Goal: Task Accomplishment & Management: Manage account settings

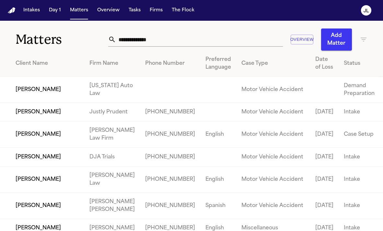
click at [152, 42] on input "text" at bounding box center [199, 39] width 167 height 14
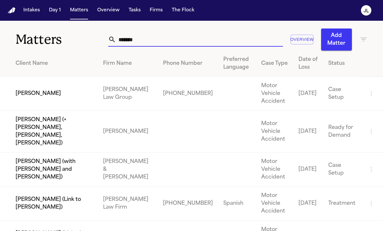
type input "*******"
click at [75, 98] on td "[PERSON_NAME]" at bounding box center [49, 94] width 98 height 34
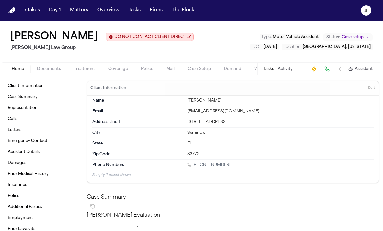
click at [125, 72] on span "Coverage" at bounding box center [118, 68] width 20 height 5
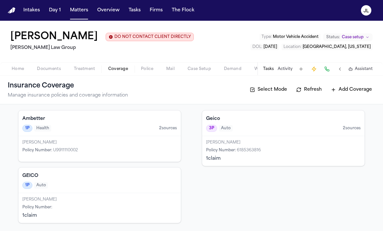
scroll to position [55, 0]
click at [95, 192] on div "GEICO 1P Auto" at bounding box center [99, 180] width 162 height 26
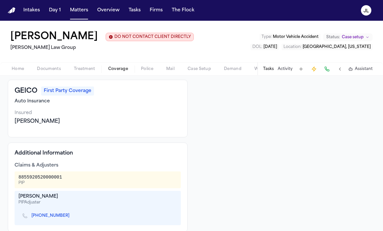
scroll to position [73, 0]
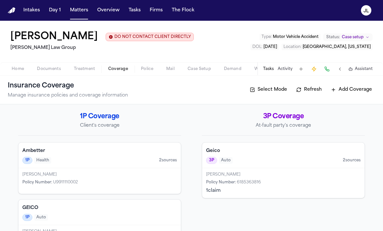
click at [226, 168] on div "Geico 3P Auto 2 source s" at bounding box center [283, 155] width 162 height 26
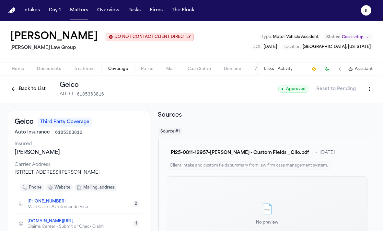
click at [369, 113] on html "Intakes Day 1 Matters Overview Tasks Firms The Flock JL Cristopher Castro Arred…" at bounding box center [191, 115] width 383 height 231
click at [361, 122] on div "Edit Coverage" at bounding box center [346, 126] width 54 height 10
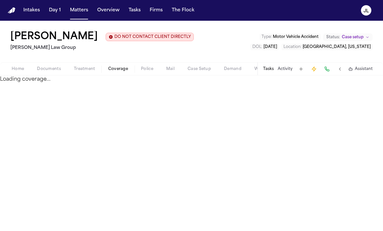
select select "**********"
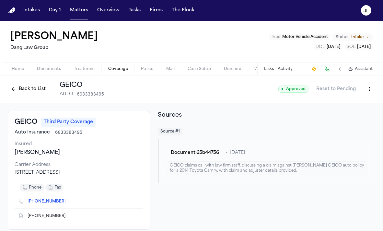
click at [21, 85] on button "Back to List" at bounding box center [28, 89] width 41 height 10
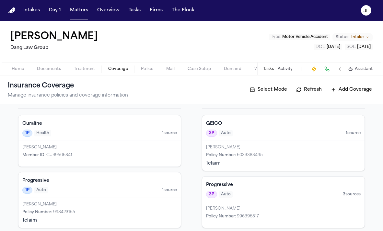
scroll to position [32, 0]
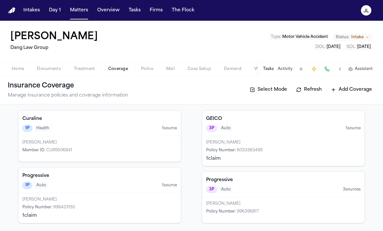
click at [280, 189] on div "3P Auto 3 source s" at bounding box center [283, 189] width 154 height 7
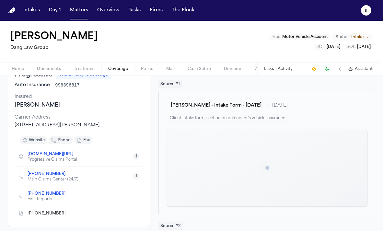
scroll to position [53, 0]
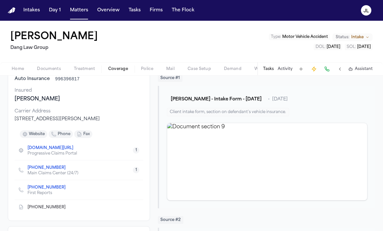
click at [67, 169] on icon "Copy to clipboard" at bounding box center [68, 168] width 2 height 2
click at [329, 68] on button at bounding box center [326, 68] width 9 height 9
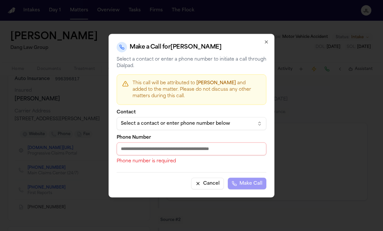
click at [157, 145] on input "Phone Number" at bounding box center [192, 148] width 150 height 13
click at [268, 42] on icon "button" at bounding box center [265, 41] width 5 height 5
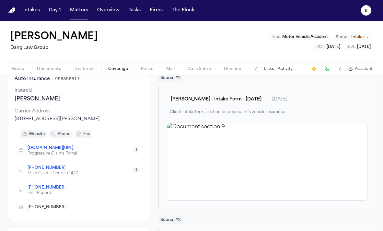
click at [68, 187] on icon "Copy to clipboard" at bounding box center [69, 187] width 2 height 3
click at [328, 65] on button at bounding box center [326, 68] width 9 height 9
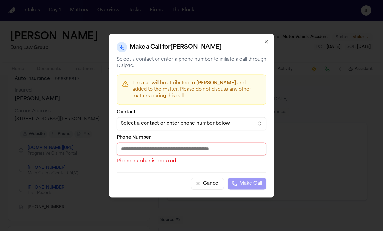
click at [138, 152] on input "Phone Number" at bounding box center [192, 148] width 150 height 13
paste input "**********"
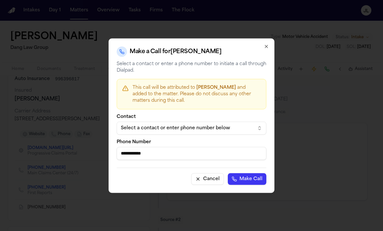
type input "**********"
click at [248, 178] on button "Make Call" at bounding box center [247, 179] width 39 height 12
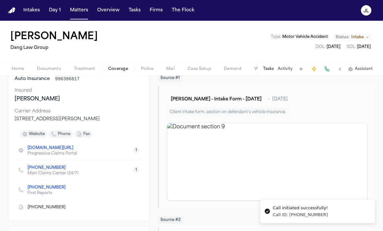
click at [67, 187] on icon "Copy to clipboard" at bounding box center [69, 187] width 4 height 4
click at [326, 66] on button at bounding box center [326, 68] width 9 height 9
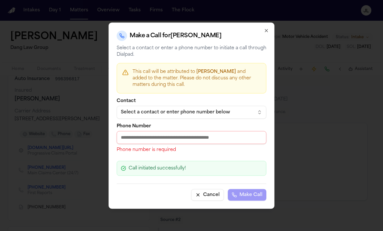
click at [146, 137] on input "Phone Number" at bounding box center [192, 137] width 150 height 13
paste input "**********"
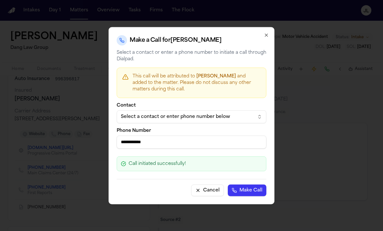
type input "**********"
click at [245, 186] on button "Make Call" at bounding box center [247, 190] width 39 height 12
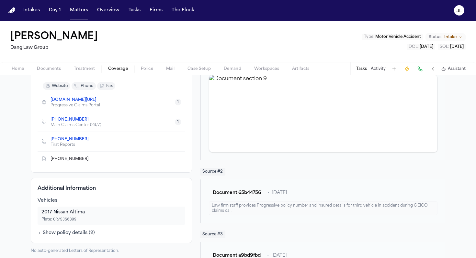
scroll to position [137, 0]
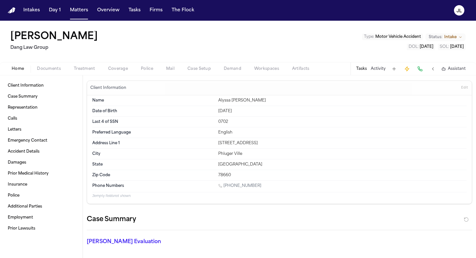
click at [15, 69] on span "Home" at bounding box center [18, 68] width 12 height 5
click at [117, 73] on div "Home Documents Treatment Coverage Police Mail Case Setup Demand Workspaces Arti…" at bounding box center [238, 68] width 476 height 13
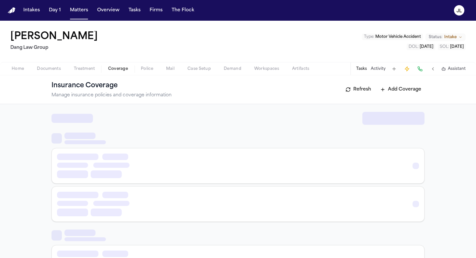
click at [117, 71] on span "Coverage" at bounding box center [118, 68] width 20 height 5
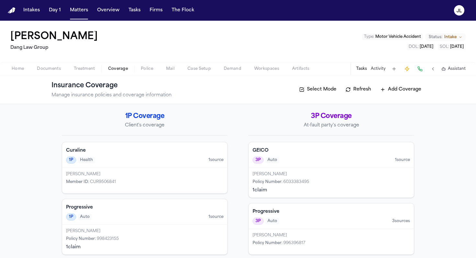
scroll to position [5, 0]
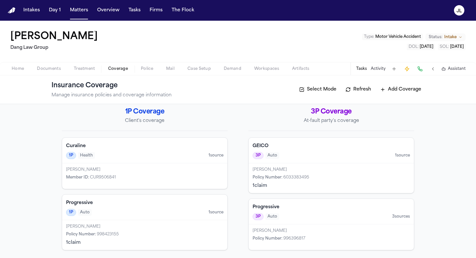
click at [282, 226] on div "Samuel Abdul Kattahaus Policy Number : 996396817" at bounding box center [331, 238] width 165 height 26
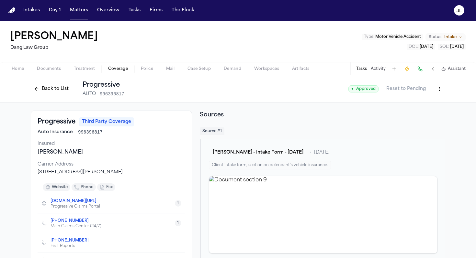
click at [18, 71] on span "Home" at bounding box center [18, 68] width 12 height 5
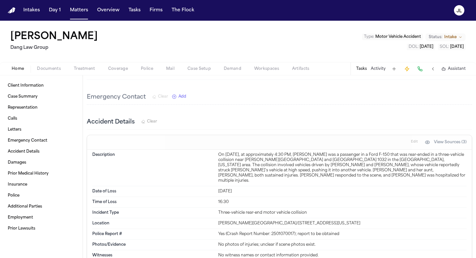
scroll to position [735, 0]
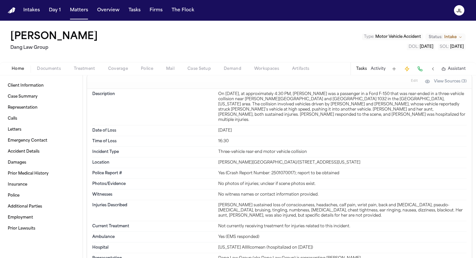
click at [117, 70] on span "Coverage" at bounding box center [118, 68] width 20 height 5
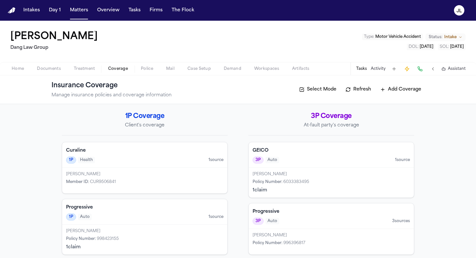
scroll to position [5, 0]
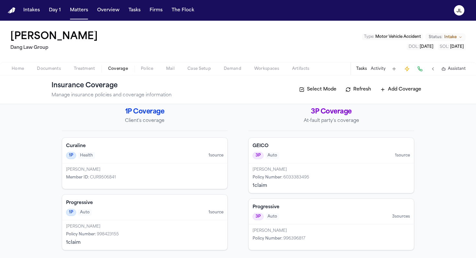
click at [182, 208] on div "Progressive 1P Auto 1 source" at bounding box center [144, 208] width 165 height 26
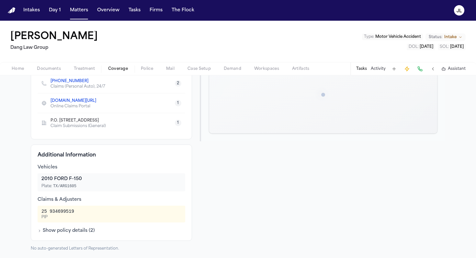
scroll to position [121, 0]
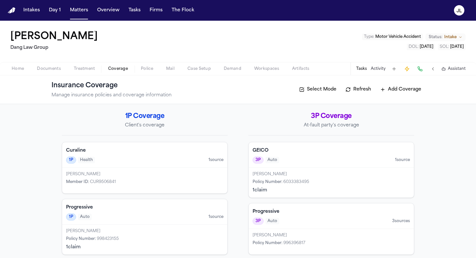
scroll to position [5, 0]
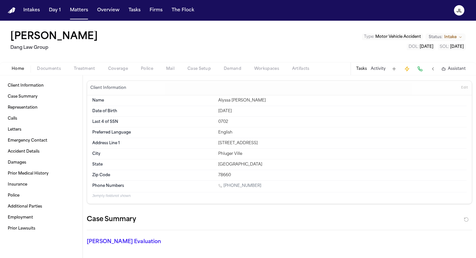
click at [19, 68] on span "Home" at bounding box center [18, 68] width 12 height 5
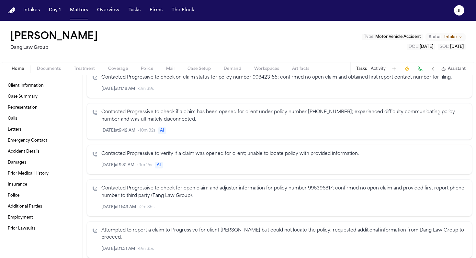
scroll to position [230, 0]
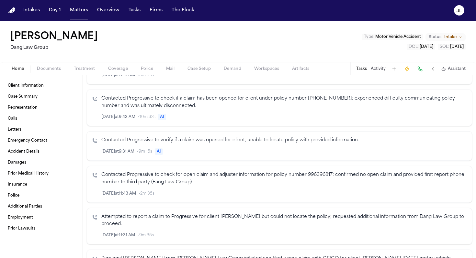
click at [50, 71] on span "Documents" at bounding box center [49, 68] width 24 height 5
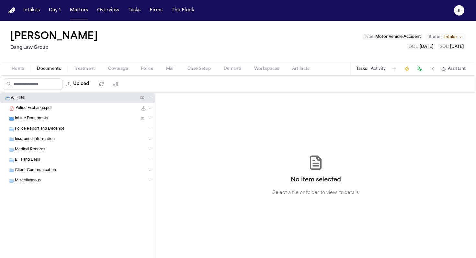
click at [51, 108] on span "Police Exchange.pdf" at bounding box center [34, 109] width 36 height 6
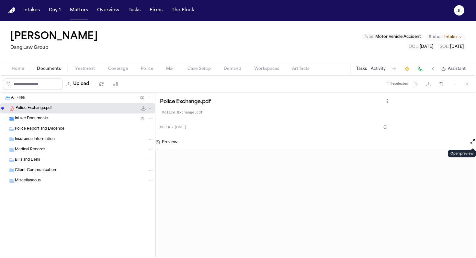
click at [382, 142] on button "Open preview" at bounding box center [472, 141] width 6 height 6
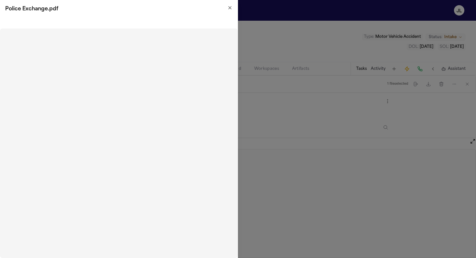
click at [228, 7] on icon "button" at bounding box center [229, 7] width 5 height 5
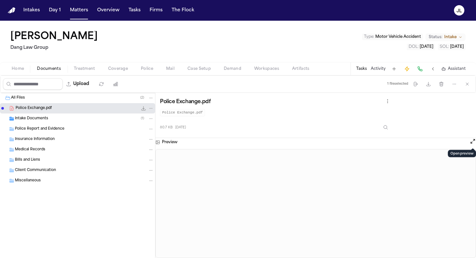
click at [382, 142] on button "Open preview" at bounding box center [472, 141] width 6 height 6
click at [382, 141] on button "Open preview" at bounding box center [472, 141] width 6 height 6
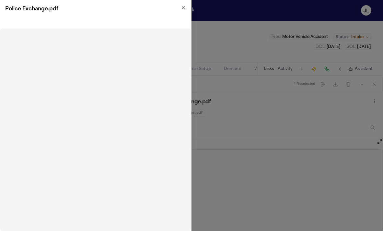
click at [181, 6] on icon "button" at bounding box center [183, 7] width 5 height 5
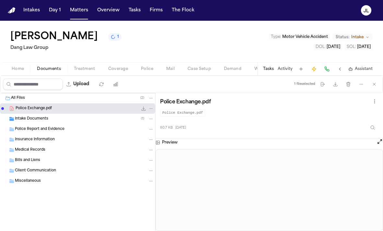
click at [118, 76] on div "Upload" at bounding box center [62, 84] width 124 height 17
click at [118, 73] on div "Home Documents Treatment Coverage Police Mail Case Setup Demand Workspaces Arti…" at bounding box center [191, 68] width 383 height 13
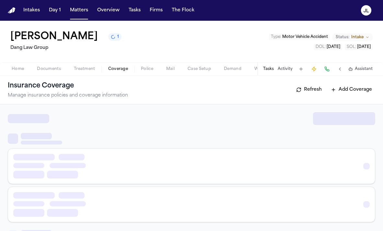
click at [118, 71] on span "Coverage" at bounding box center [118, 68] width 20 height 5
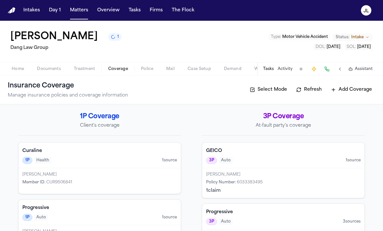
scroll to position [32, 0]
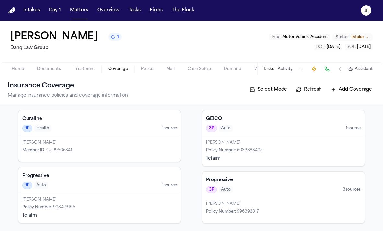
click at [263, 150] on div "Policy Number : 6033383495" at bounding box center [283, 150] width 154 height 5
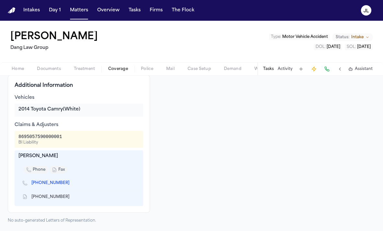
scroll to position [160, 0]
drag, startPoint x: 62, startPoint y: 135, endPoint x: 7, endPoint y: 133, distance: 55.1
click at [7, 133] on div "GEICO Third Party Coverage Auto Insurance 6033383495 Insured Fabian Bravo Carri…" at bounding box center [191, 87] width 383 height 288
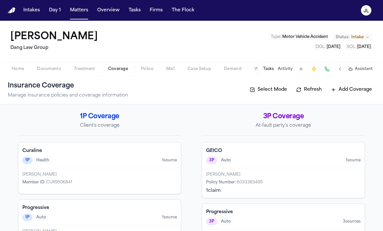
scroll to position [32, 0]
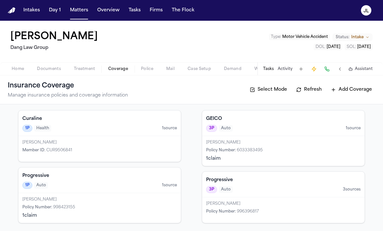
click at [61, 186] on div "1P Auto 1 source" at bounding box center [99, 185] width 154 height 7
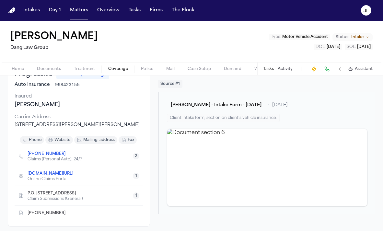
scroll to position [48, 0]
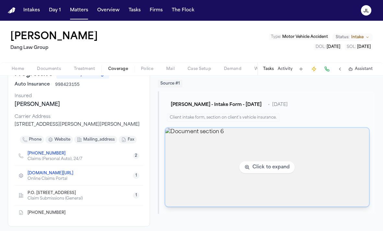
click at [235, 176] on img "View document section 6" at bounding box center [267, 167] width 204 height 79
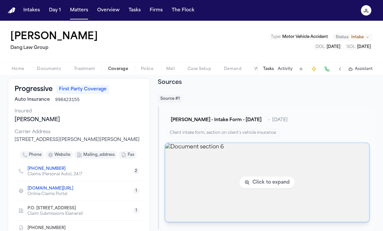
scroll to position [0, 0]
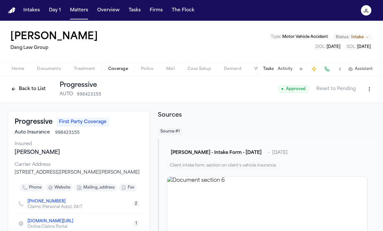
click at [41, 66] on span "Documents" at bounding box center [49, 68] width 24 height 5
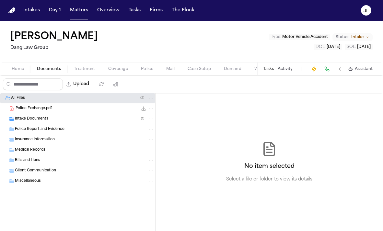
click at [43, 115] on div "Intake Documents ( 1 )" at bounding box center [77, 119] width 155 height 10
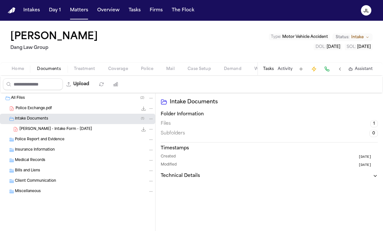
click at [43, 111] on div "Police Exchange.pdf 80.7 KB • PDF" at bounding box center [85, 108] width 138 height 6
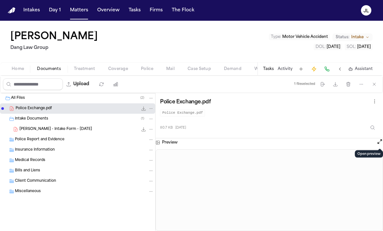
click at [377, 141] on button "Open preview" at bounding box center [379, 141] width 6 height 6
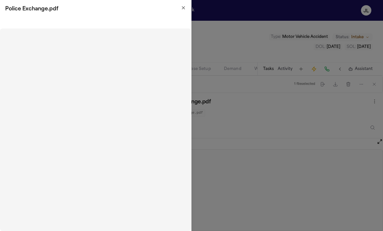
click at [182, 4] on div "Police Exchange.pdf" at bounding box center [95, 9] width 191 height 18
click at [182, 9] on icon "button" at bounding box center [183, 7] width 5 height 5
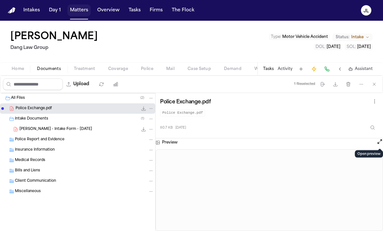
click at [78, 14] on button "Matters" at bounding box center [78, 11] width 23 height 12
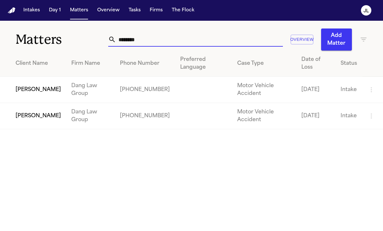
drag, startPoint x: 144, startPoint y: 41, endPoint x: 106, endPoint y: 40, distance: 38.2
click at [108, 40] on div "********" at bounding box center [195, 39] width 175 height 14
paste input "**********"
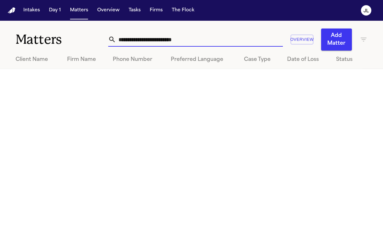
click at [116, 39] on input "**********" at bounding box center [199, 39] width 167 height 14
drag, startPoint x: 201, startPoint y: 39, endPoint x: 164, endPoint y: 37, distance: 37.0
click at [162, 39] on input "**********" at bounding box center [199, 39] width 167 height 14
type input "**********"
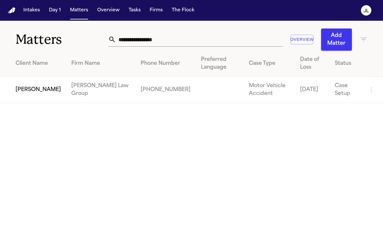
click at [37, 87] on td "[PERSON_NAME]" at bounding box center [33, 90] width 66 height 26
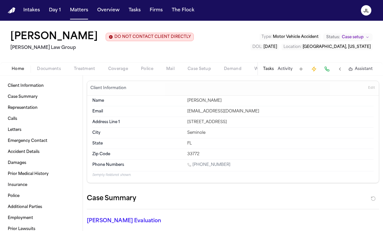
click at [117, 72] on span "Coverage" at bounding box center [118, 68] width 20 height 5
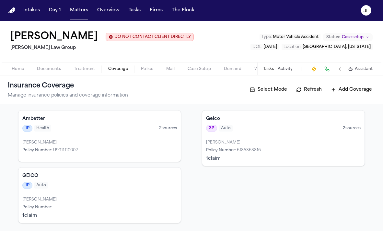
scroll to position [55, 0]
click at [290, 145] on div "Joseph Woodworth" at bounding box center [283, 142] width 154 height 5
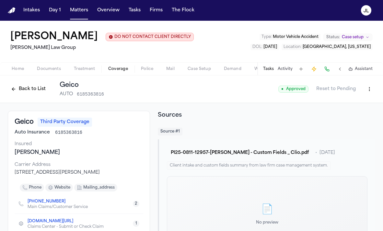
click at [368, 111] on html "Intakes Day 1 Matters Overview Tasks Firms The Flock JL Cristopher Castro Arred…" at bounding box center [191, 115] width 383 height 231
click at [170, 132] on html "Intakes Day 1 Matters Overview Tasks Firms The Flock JL Cristopher Castro Arred…" at bounding box center [191, 115] width 383 height 231
click at [31, 94] on button "Back to List" at bounding box center [28, 89] width 41 height 10
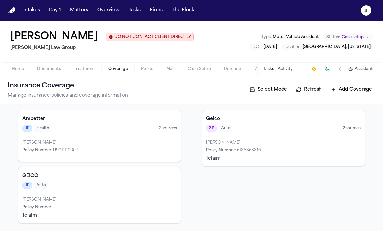
scroll to position [55, 0]
click at [145, 190] on div "GEICO 1P Auto" at bounding box center [99, 180] width 162 height 26
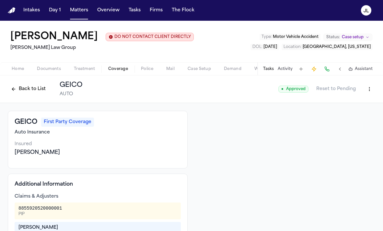
click at [36, 94] on button "Back to List" at bounding box center [28, 89] width 41 height 10
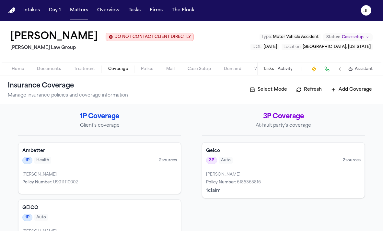
click at [235, 168] on div "Geico 3P Auto 2 source s" at bounding box center [283, 155] width 162 height 26
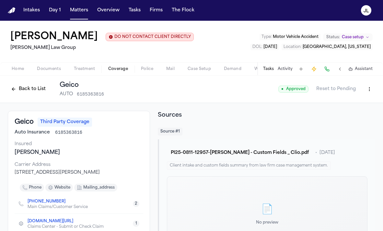
click at [30, 94] on button "Back to List" at bounding box center [28, 89] width 41 height 10
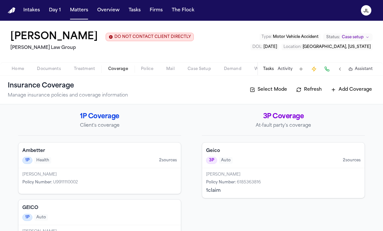
scroll to position [55, 0]
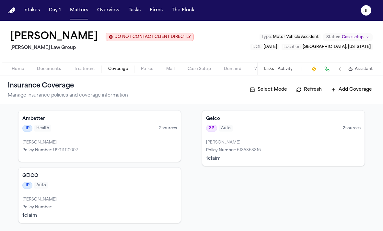
click at [112, 191] on div "GEICO 1P Auto" at bounding box center [99, 180] width 162 height 26
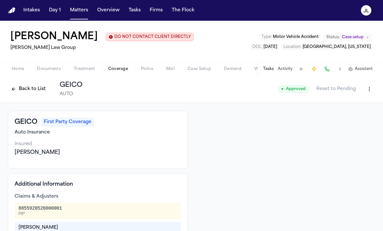
click at [366, 112] on html "Intakes Day 1 Matters Overview Tasks Firms The Flock JL Cristopher Castro Arred…" at bounding box center [191, 115] width 383 height 231
click at [353, 123] on div "Edit Coverage" at bounding box center [346, 126] width 54 height 10
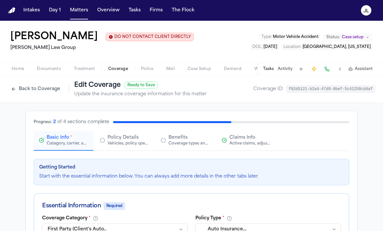
click at [235, 141] on span "Claims Info" at bounding box center [242, 137] width 26 height 6
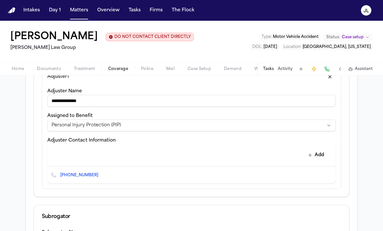
scroll to position [212, 0]
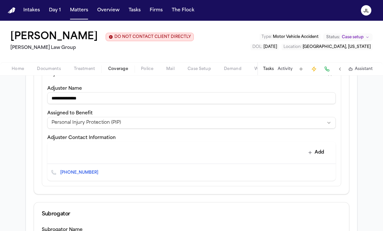
click at [100, 174] on icon "Copy to clipboard" at bounding box center [101, 173] width 2 height 2
click at [327, 73] on button at bounding box center [326, 68] width 9 height 9
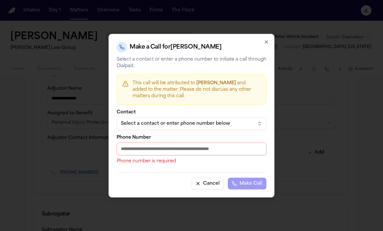
click at [170, 152] on input "Phone Number" at bounding box center [192, 148] width 150 height 13
paste input "**********"
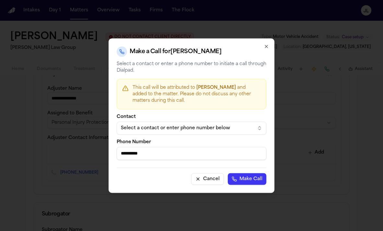
type input "**********"
click at [260, 179] on button "Make Call" at bounding box center [247, 179] width 39 height 12
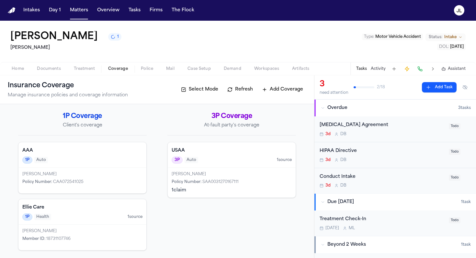
click at [109, 69] on span "Coverage" at bounding box center [118, 68] width 20 height 5
click at [93, 164] on div "AAA 1P Auto" at bounding box center [82, 155] width 128 height 26
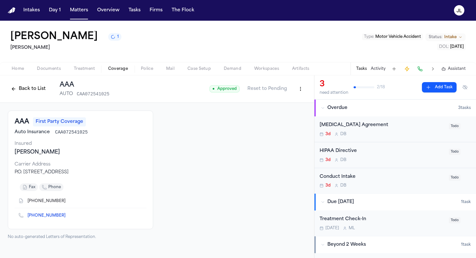
click at [28, 93] on button "Back to List" at bounding box center [28, 89] width 41 height 10
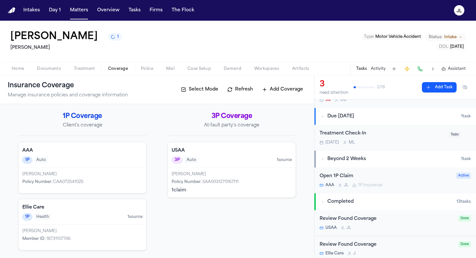
scroll to position [75, 0]
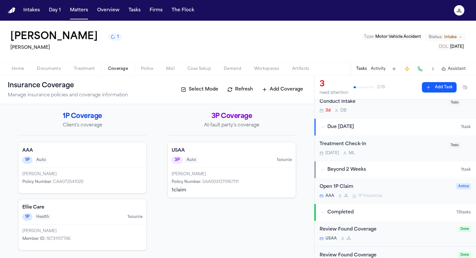
click at [363, 192] on div "Open 1P Claim AAA J L 1P Insurance" at bounding box center [385, 191] width 133 height 15
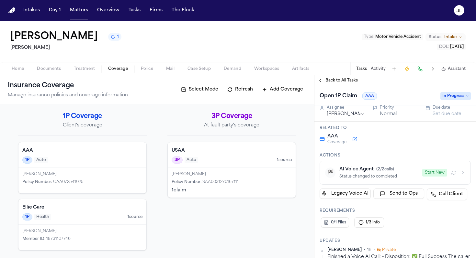
scroll to position [33, 0]
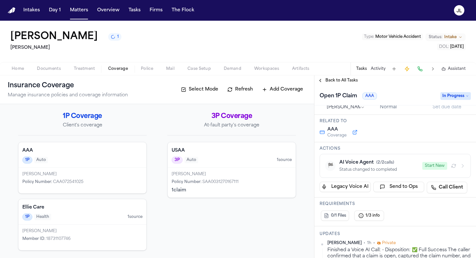
click at [382, 166] on button "Start New" at bounding box center [434, 166] width 25 height 8
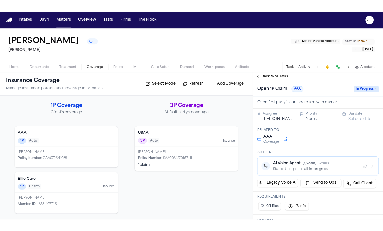
scroll to position [0, 0]
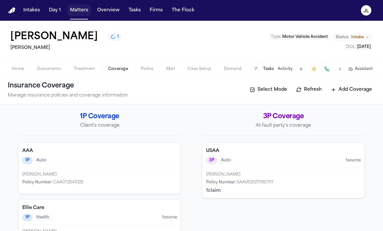
click at [81, 7] on button "Matters" at bounding box center [78, 11] width 23 height 12
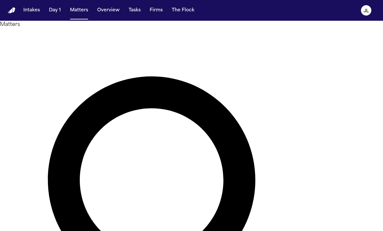
paste input "**********"
type input "**********"
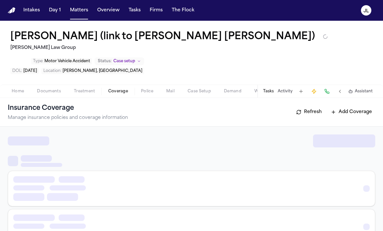
click at [117, 95] on span "button" at bounding box center [118, 95] width 28 height 1
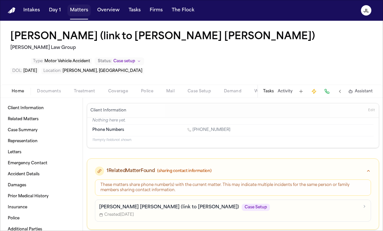
click at [78, 12] on button "Matters" at bounding box center [78, 11] width 23 height 12
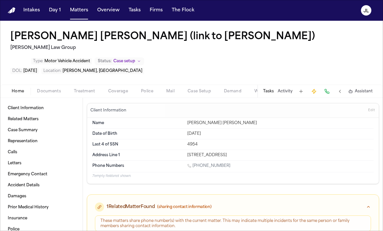
click at [113, 89] on span "Coverage" at bounding box center [118, 91] width 20 height 5
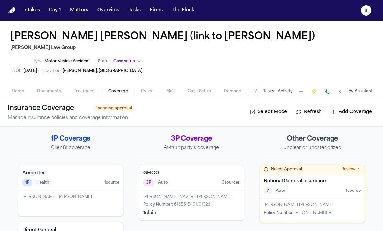
scroll to position [28, 0]
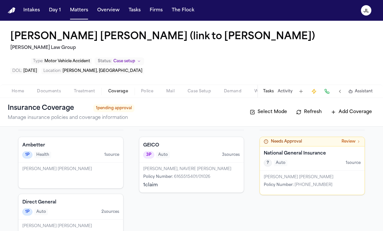
click at [267, 89] on button "Tasks" at bounding box center [268, 91] width 11 height 5
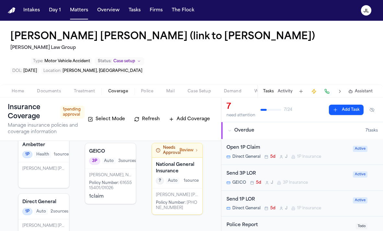
scroll to position [44, 0]
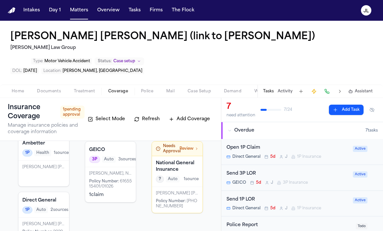
click at [61, 218] on div "Luis Santana Cabrera Policy Number : 2029969324" at bounding box center [43, 231] width 50 height 26
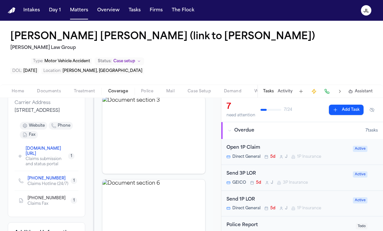
scroll to position [113, 0]
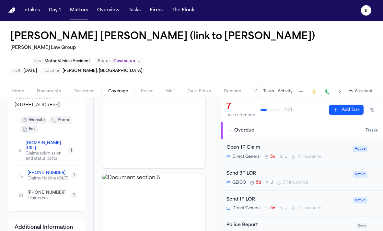
click at [67, 173] on icon "Copy to clipboard" at bounding box center [68, 174] width 2 height 2
click at [329, 87] on button at bounding box center [326, 91] width 9 height 9
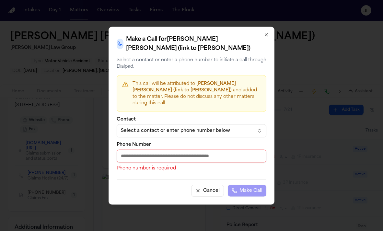
click at [129, 149] on input "Phone Number" at bounding box center [192, 155] width 150 height 13
paste input "**********"
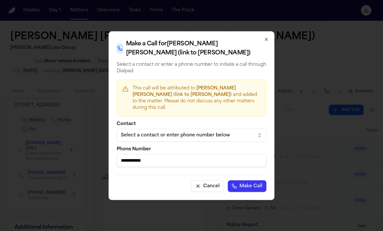
type input "**********"
click at [258, 181] on button "Make Call" at bounding box center [247, 186] width 39 height 12
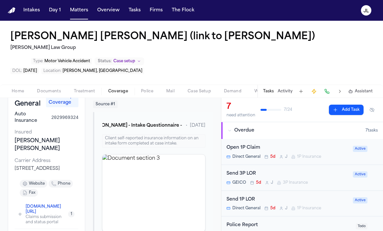
scroll to position [0, 0]
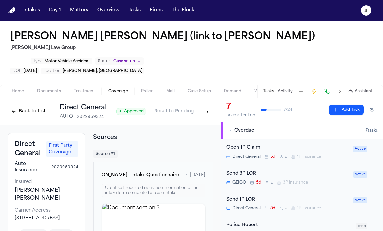
click at [209, 88] on html "Intakes Day 1 Matters Overview Tasks Firms The Flock JL Luis Santana Cabrera (l…" at bounding box center [191, 115] width 383 height 231
click at [201, 105] on div "Edit Coverage" at bounding box center [185, 103] width 54 height 10
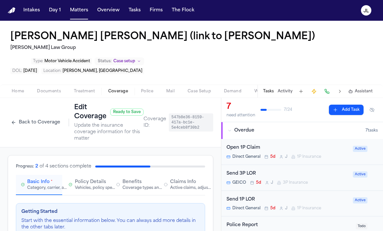
click at [176, 185] on div "Active claims, adjusters, and subrogation details" at bounding box center [190, 187] width 41 height 5
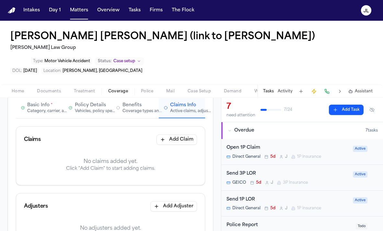
scroll to position [80, 0]
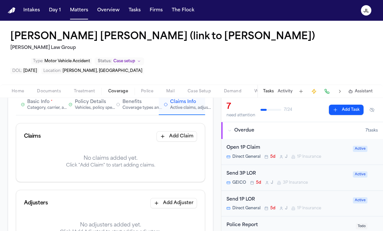
click at [180, 131] on button "Add Claim" at bounding box center [176, 136] width 40 height 10
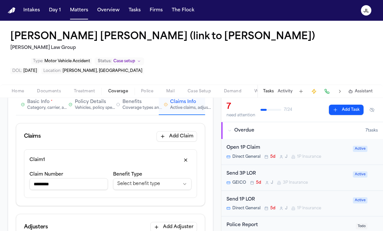
type input "*********"
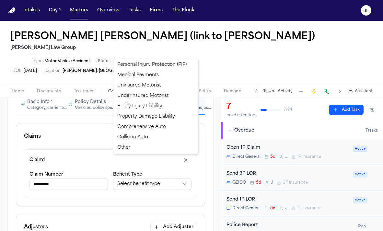
click at [159, 159] on html "**********" at bounding box center [191, 115] width 383 height 231
select select "**********"
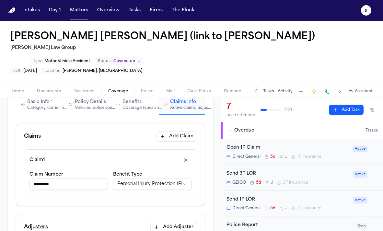
click at [46, 105] on div "Category, carrier, and policy holder information" at bounding box center [47, 107] width 41 height 5
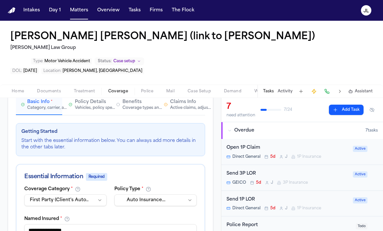
click at [180, 105] on div "Active claims, adjusters, and subrogation details" at bounding box center [190, 107] width 41 height 5
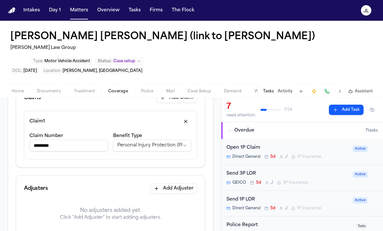
scroll to position [129, 0]
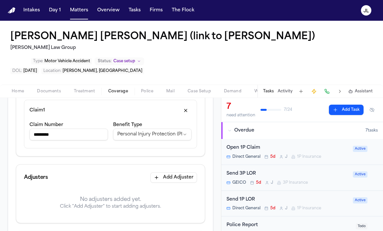
click at [168, 172] on button "Add Adjuster" at bounding box center [173, 177] width 47 height 10
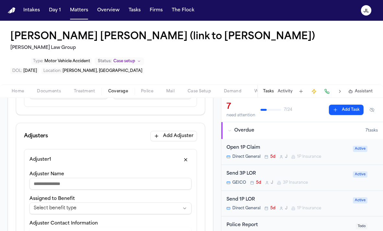
scroll to position [177, 0]
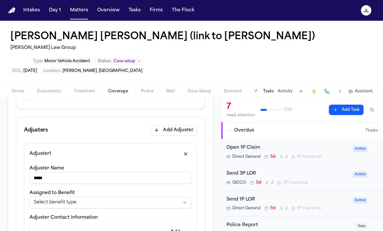
type input "****"
click at [129, 184] on html "**********" at bounding box center [191, 115] width 383 height 231
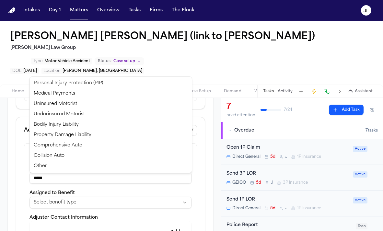
select select "**********"
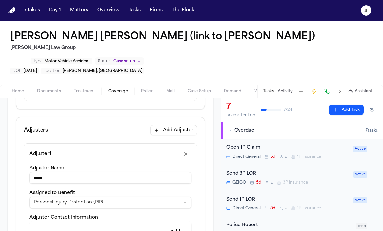
click at [64, 172] on input "****" at bounding box center [110, 178] width 162 height 12
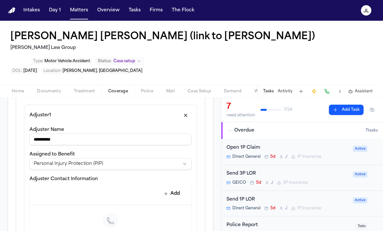
scroll to position [247, 0]
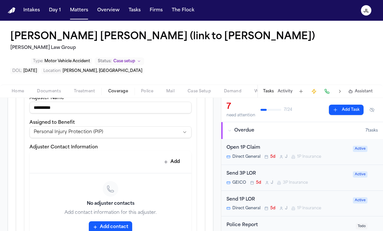
type input "**********"
click at [114, 221] on button "Add contact" at bounding box center [110, 227] width 43 height 12
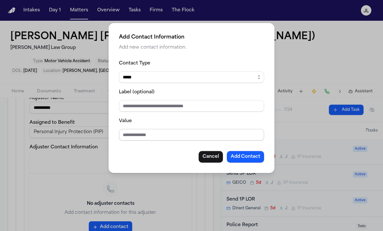
click at [140, 138] on input "Value" at bounding box center [191, 135] width 145 height 12
type input "**********"
click at [249, 158] on button "Add Contact" at bounding box center [245, 157] width 37 height 12
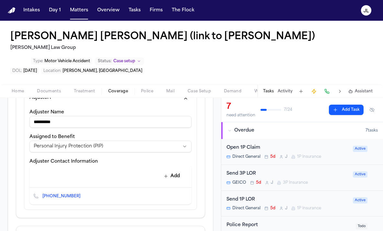
scroll to position [233, 0]
click at [172, 170] on button "Add" at bounding box center [172, 176] width 24 height 12
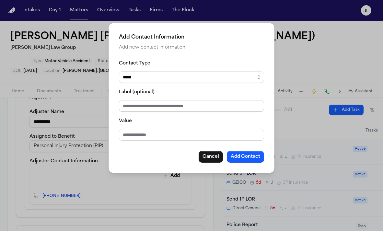
click at [135, 79] on select "***** ***** ******* *** *****" at bounding box center [191, 77] width 145 height 12
select select "***"
click at [129, 135] on input "Value" at bounding box center [191, 135] width 145 height 12
type input "**********"
click at [252, 156] on button "Add Contact" at bounding box center [245, 157] width 37 height 12
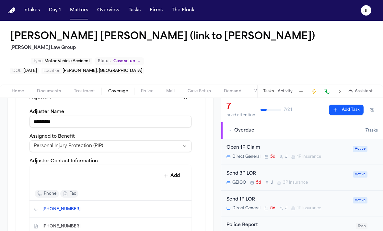
click at [82, 224] on icon "Copy to clipboard" at bounding box center [84, 226] width 4 height 4
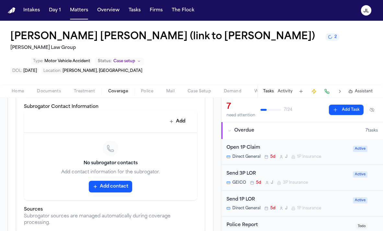
scroll to position [452, 0]
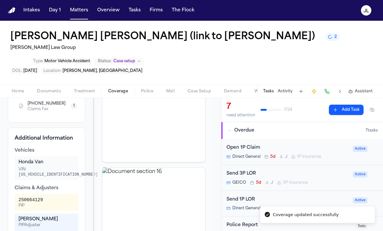
scroll to position [226, 0]
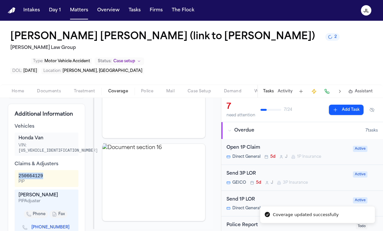
drag, startPoint x: 47, startPoint y: 153, endPoint x: 16, endPoint y: 152, distance: 31.1
click at [16, 170] on div "250664129 PIP" at bounding box center [47, 178] width 64 height 17
copy div "250664129"
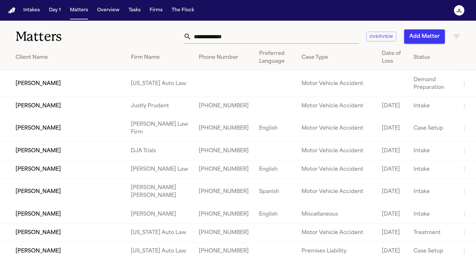
click at [213, 32] on input "text" at bounding box center [274, 36] width 167 height 14
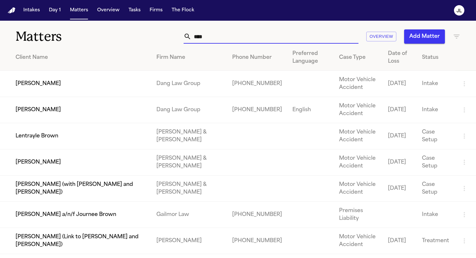
type input "*****"
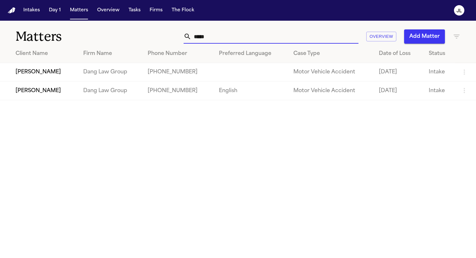
click at [30, 96] on td "[PERSON_NAME]" at bounding box center [39, 91] width 78 height 18
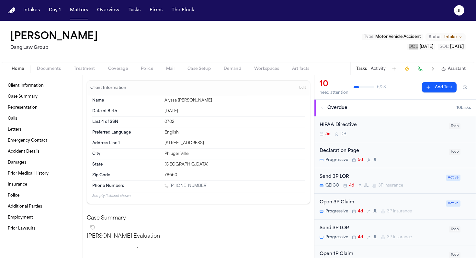
click at [321, 48] on div "Alyssa Trowbridge Dang Law Group Type : Motor Vehicle Accident Status: Intake D…" at bounding box center [238, 41] width 476 height 41
click at [55, 66] on span "Documents" at bounding box center [49, 68] width 24 height 5
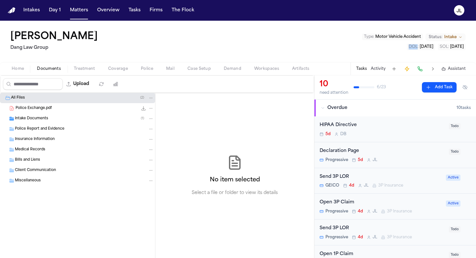
click at [37, 111] on span "Police Exchange.pdf" at bounding box center [34, 109] width 36 height 6
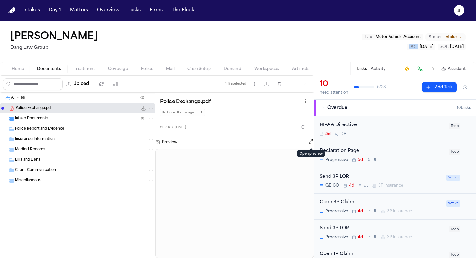
click at [311, 144] on button "Open preview" at bounding box center [310, 141] width 6 height 6
click at [120, 66] on span "Coverage" at bounding box center [118, 68] width 20 height 5
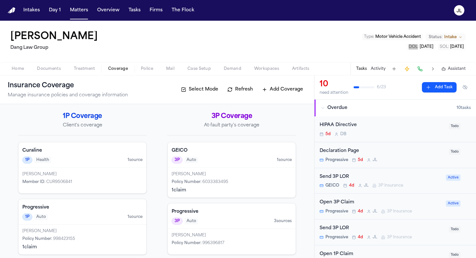
click at [337, 42] on div "Alyssa Trowbridge Dang Law Group Type : Motor Vehicle Accident Status: Intake D…" at bounding box center [238, 41] width 476 height 41
click at [105, 222] on div "Progressive 1P Auto 1 source" at bounding box center [82, 212] width 128 height 26
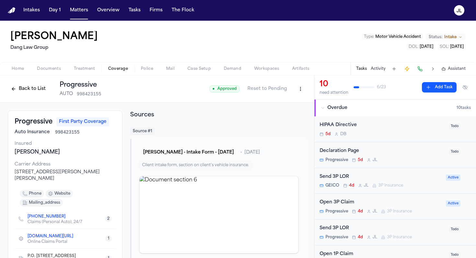
click at [28, 87] on button "Back to List" at bounding box center [28, 89] width 41 height 10
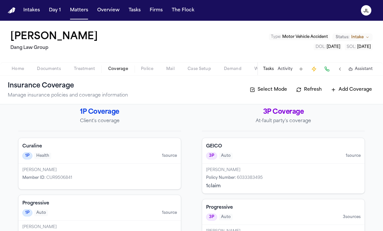
scroll to position [32, 0]
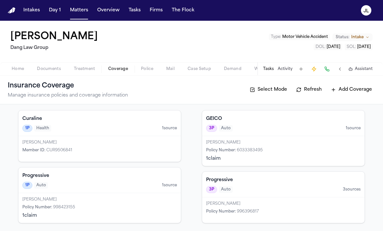
click at [88, 193] on div "HARVEY HAGAN LEE Policy Number : 998423155 1 claim" at bounding box center [99, 208] width 162 height 30
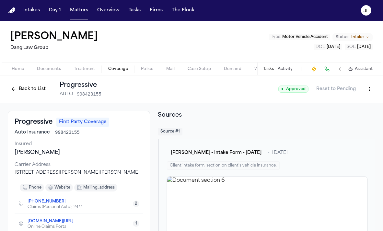
scroll to position [36, 0]
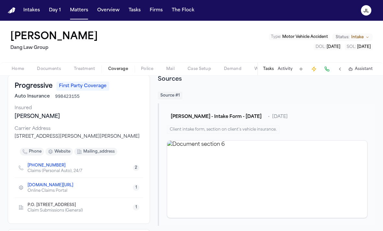
drag, startPoint x: 136, startPoint y: 136, endPoint x: 15, endPoint y: 136, distance: 121.1
click at [15, 135] on div "6300 Wilson Mills Road, Mayfield Village, OH 44143" at bounding box center [79, 136] width 128 height 6
copy div "6300 Wilson Mills Road, Mayfield Village, OH 44143"
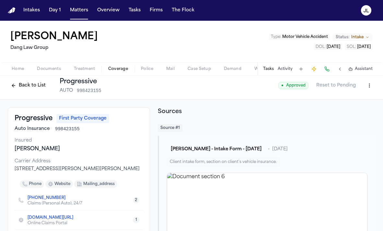
scroll to position [0, 0]
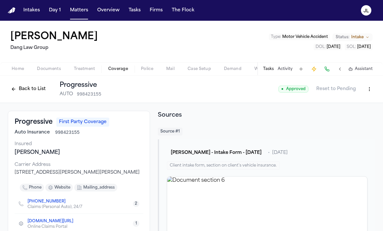
click at [370, 92] on html "Intakes Day 1 Matters Overview Tasks Firms The Flock JL Alyssa Trowbridge Dang …" at bounding box center [191, 115] width 383 height 231
click at [352, 106] on div "Edit Coverage" at bounding box center [346, 103] width 54 height 10
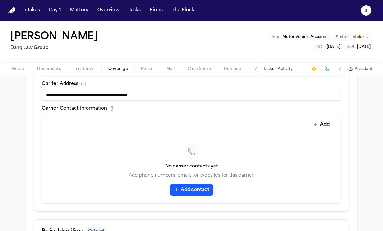
scroll to position [269, 0]
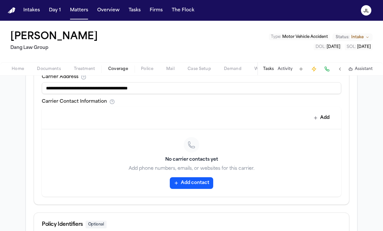
click at [181, 182] on button "Add contact" at bounding box center [191, 183] width 43 height 12
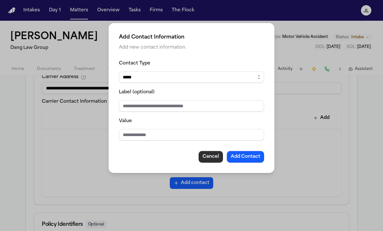
click at [210, 154] on button "Cancel" at bounding box center [210, 157] width 24 height 12
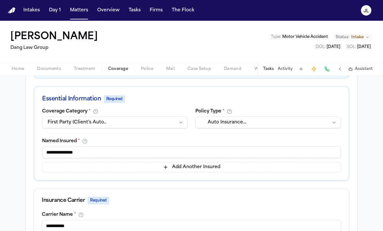
scroll to position [0, 0]
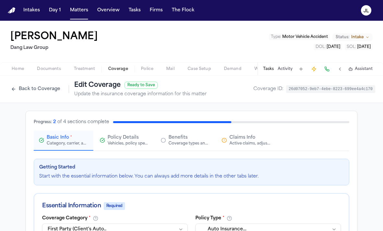
click at [106, 140] on div "Policy Details Vehicles, policy specifics, and additional details" at bounding box center [124, 140] width 49 height 12
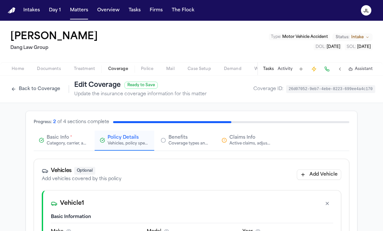
click at [63, 141] on div "Category, carrier, and policy holder information" at bounding box center [67, 143] width 41 height 5
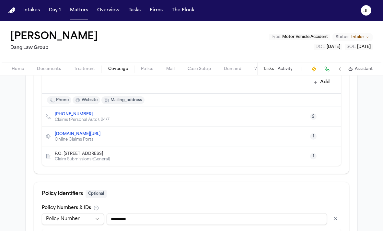
scroll to position [275, 0]
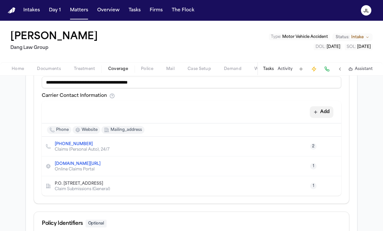
click at [320, 112] on button "Add" at bounding box center [321, 112] width 24 height 12
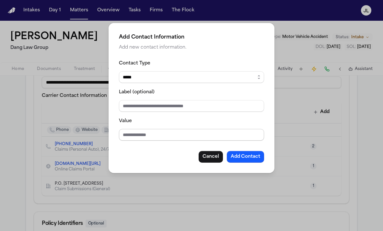
click at [137, 138] on input "Value" at bounding box center [191, 135] width 145 height 12
type input "**********"
drag, startPoint x: 174, startPoint y: 135, endPoint x: 90, endPoint y: 132, distance: 84.9
click at [90, 132] on div "**********" at bounding box center [191, 115] width 383 height 231
click at [254, 158] on button "Add Contact" at bounding box center [245, 157] width 37 height 12
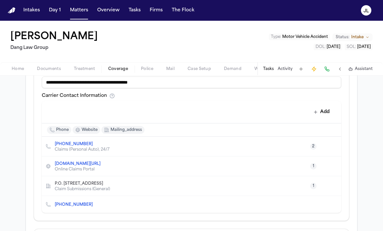
click at [323, 202] on icon "Edit contact" at bounding box center [322, 204] width 5 height 5
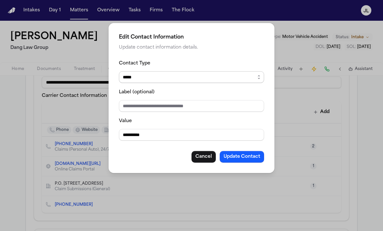
click at [192, 70] on div "Contact Type ***** ***** ******* *** *****" at bounding box center [191, 71] width 145 height 24
click at [192, 77] on select "***** ***** ******* *** *****" at bounding box center [191, 77] width 145 height 12
select select "***"
click at [238, 160] on button "Update Contact" at bounding box center [241, 157] width 44 height 12
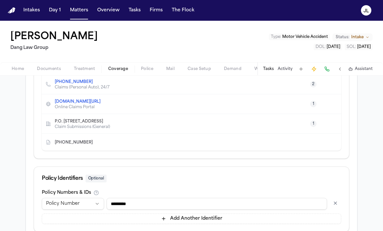
scroll to position [381, 0]
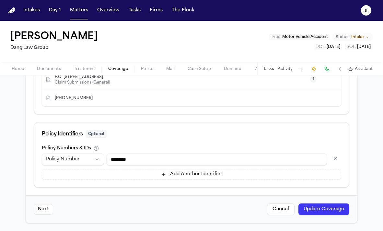
click at [320, 208] on button "Update Coverage" at bounding box center [323, 209] width 51 height 12
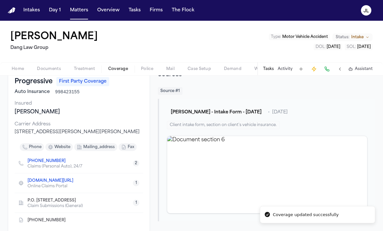
scroll to position [42, 0]
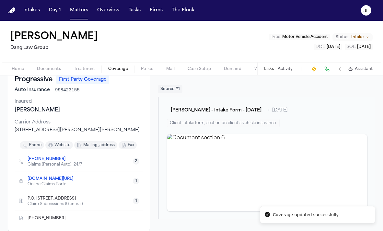
click at [62, 220] on div "(833) 905-1749" at bounding box center [79, 218] width 128 height 14
click at [67, 220] on icon "Copy to clipboard" at bounding box center [68, 219] width 2 height 2
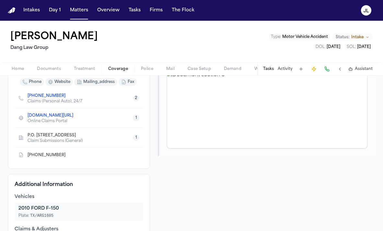
scroll to position [0, 0]
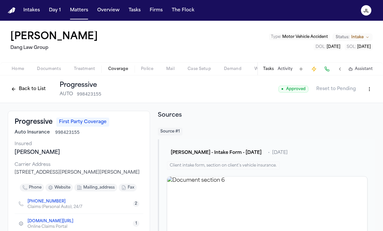
click at [62, 68] on button "Documents" at bounding box center [48, 69] width 37 height 8
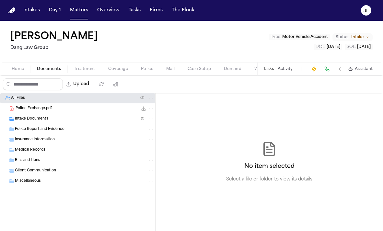
click at [46, 112] on div "Police Exchange.pdf 80.7 KB • PDF" at bounding box center [77, 108] width 155 height 10
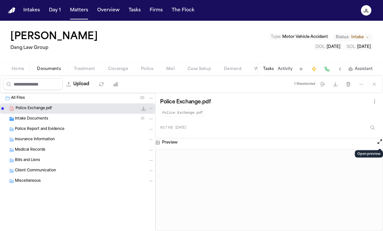
click at [379, 142] on button "Open preview" at bounding box center [379, 141] width 6 height 6
click at [128, 66] on button "Coverage" at bounding box center [118, 69] width 33 height 8
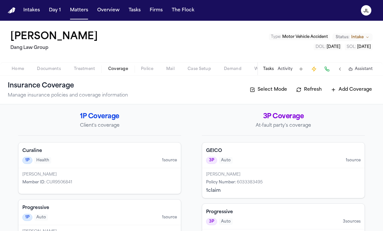
scroll to position [32, 0]
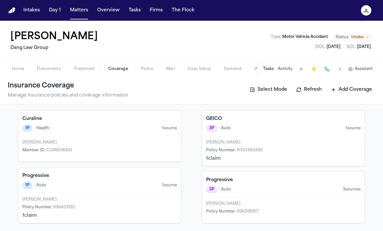
click at [41, 71] on span "Documents" at bounding box center [49, 68] width 24 height 5
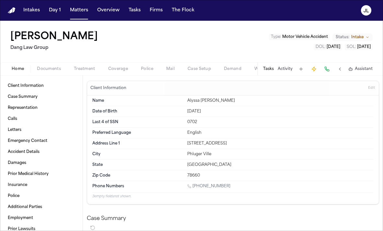
click at [17, 71] on span "Home" at bounding box center [18, 68] width 12 height 5
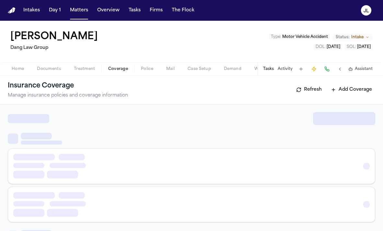
click at [111, 69] on span "Coverage" at bounding box center [118, 68] width 20 height 5
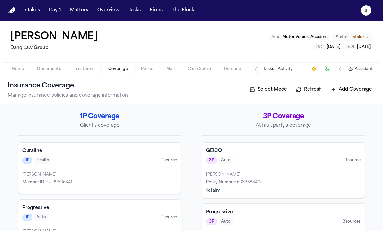
scroll to position [32, 0]
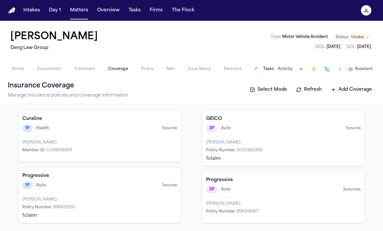
click at [78, 194] on div "HARVEY HAGAN LEE Policy Number : 998423155 1 claim" at bounding box center [99, 208] width 162 height 30
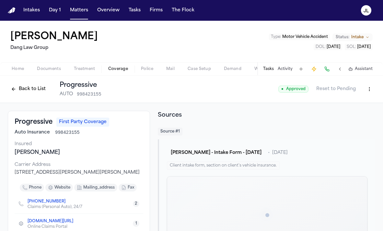
scroll to position [41, 0]
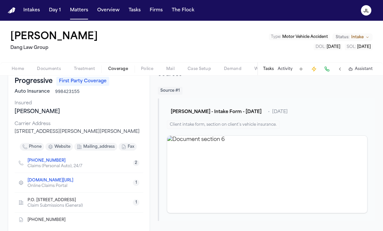
click at [67, 159] on icon "Copy to clipboard" at bounding box center [69, 161] width 4 height 4
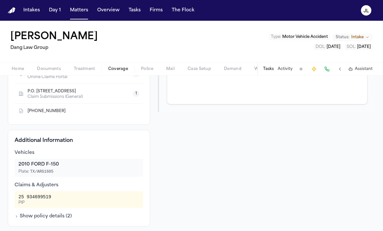
scroll to position [151, 0]
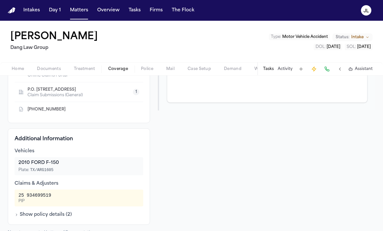
click at [67, 110] on icon "Copy to clipboard" at bounding box center [68, 110] width 2 height 2
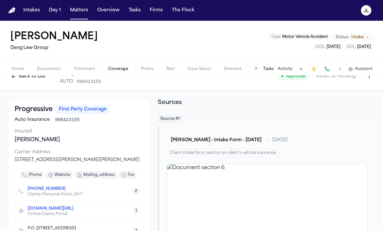
scroll to position [0, 0]
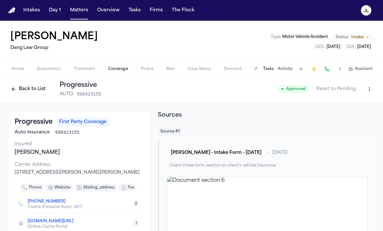
click at [30, 88] on button "Back to List" at bounding box center [28, 89] width 41 height 10
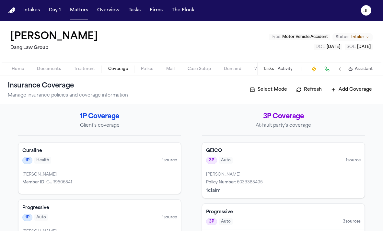
scroll to position [32, 0]
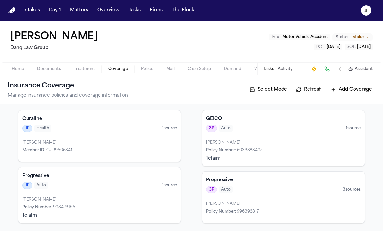
click at [213, 185] on div "Progressive 3P Auto 3 source s" at bounding box center [283, 185] width 162 height 26
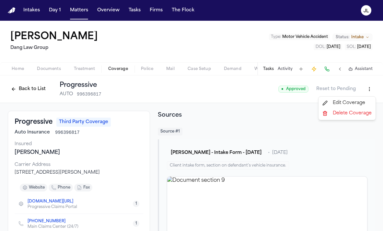
click at [365, 90] on html "Intakes Day 1 Matters Overview Tasks Firms The Flock JL Alyssa Trowbridge Dang …" at bounding box center [191, 115] width 383 height 231
click at [355, 102] on div "Edit Coverage" at bounding box center [346, 103] width 54 height 10
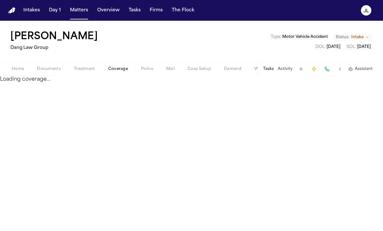
select select "**********"
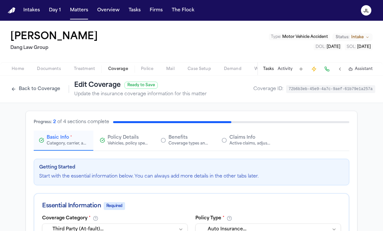
scroll to position [46, 0]
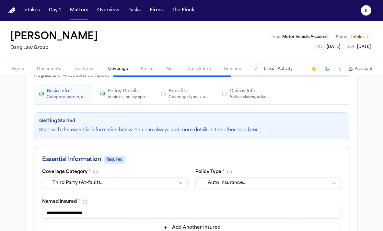
click at [240, 100] on button "Claims Info Active claims, adjusters, and subrogation details" at bounding box center [246, 94] width 60 height 20
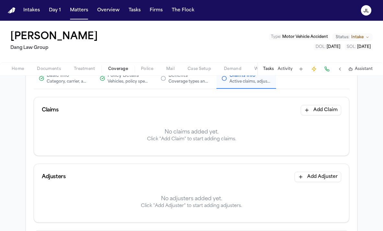
scroll to position [56, 0]
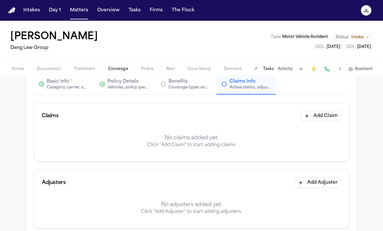
click at [315, 119] on button "Add Claim" at bounding box center [320, 116] width 40 height 10
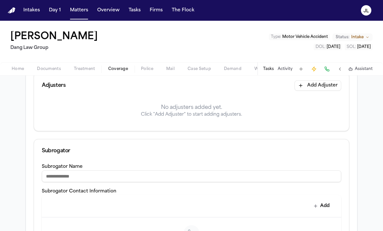
click at [321, 90] on button "Add Adjuster" at bounding box center [317, 85] width 47 height 10
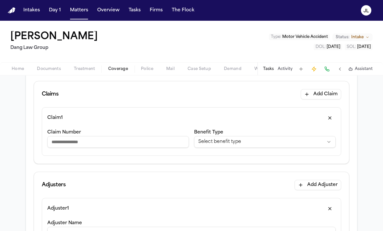
scroll to position [73, 0]
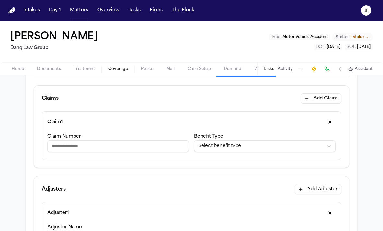
click at [229, 148] on html "**********" at bounding box center [191, 115] width 383 height 231
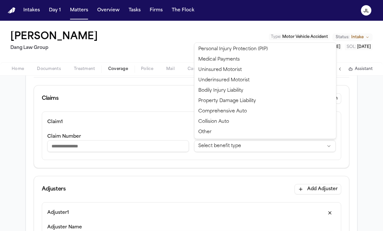
select select "**********"
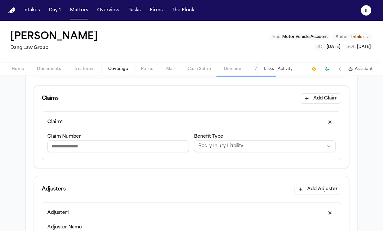
click at [109, 143] on input "Claim Number" at bounding box center [117, 146] width 141 height 12
click at [39, 69] on span "Documents" at bounding box center [49, 68] width 24 height 5
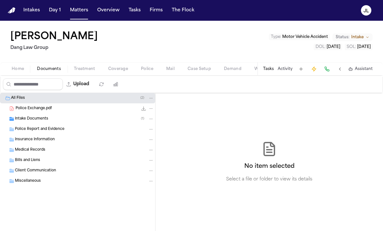
click at [43, 112] on div "Police Exchange.pdf 80.7 KB • PDF" at bounding box center [77, 108] width 155 height 10
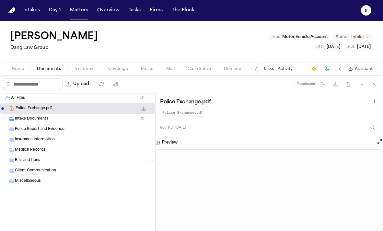
click at [378, 140] on button "Open preview" at bounding box center [379, 141] width 6 height 6
click at [204, 71] on span "Case Setup" at bounding box center [198, 68] width 23 height 5
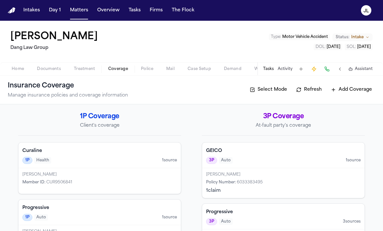
click at [118, 68] on span "Coverage" at bounding box center [118, 68] width 20 height 5
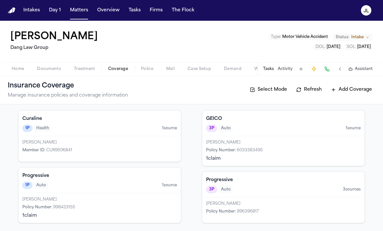
click at [240, 192] on div "3P Auto 3 source s" at bounding box center [283, 189] width 154 height 7
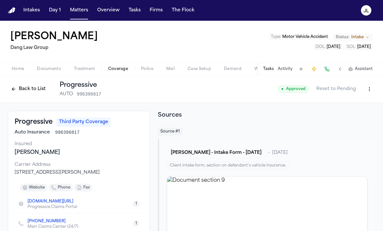
click at [367, 92] on html "Intakes Day 1 Matters Overview Tasks Firms The Flock JL Alyssa Trowbridge Dang …" at bounding box center [191, 115] width 383 height 231
click at [364, 101] on div "Edit Coverage" at bounding box center [346, 103] width 54 height 10
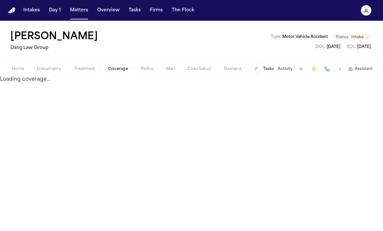
select select "**********"
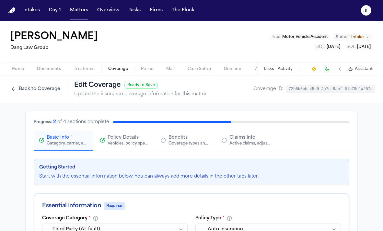
click at [220, 137] on button "Claims Info Active claims, adjusters, and subrogation details" at bounding box center [246, 140] width 60 height 20
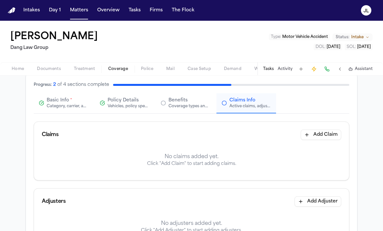
scroll to position [37, 0]
click at [318, 139] on button "Add Claim" at bounding box center [320, 135] width 40 height 10
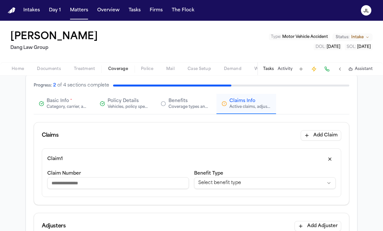
type input "**********"
click at [75, 181] on input "Claim Number" at bounding box center [117, 183] width 141 height 12
click at [69, 183] on input "**********" at bounding box center [117, 183] width 141 height 12
click at [70, 183] on input "**********" at bounding box center [117, 183] width 141 height 12
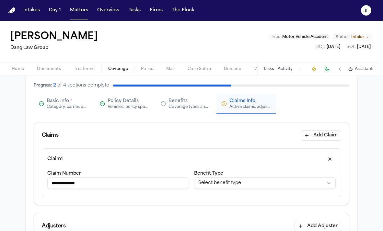
click at [68, 183] on input "**********" at bounding box center [117, 183] width 141 height 12
click at [72, 183] on input "**********" at bounding box center [117, 183] width 141 height 12
click at [74, 181] on input "**********" at bounding box center [117, 183] width 141 height 12
type input "**********"
click at [217, 186] on html "**********" at bounding box center [191, 115] width 383 height 231
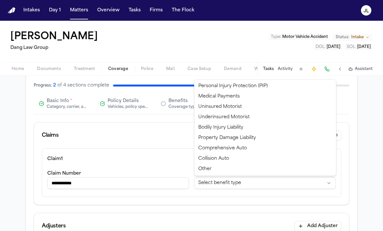
select select "**********"
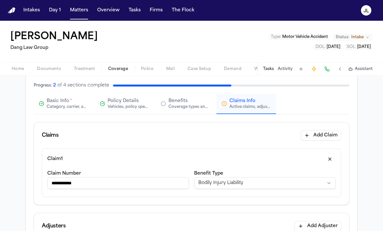
click at [108, 184] on input "**********" at bounding box center [117, 183] width 141 height 12
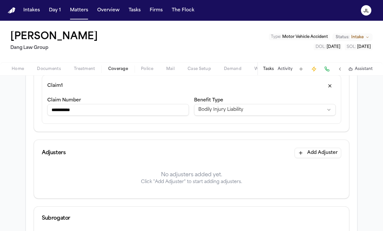
scroll to position [113, 0]
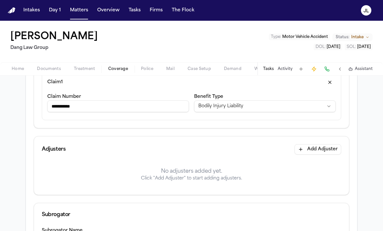
type input "**********"
click at [334, 148] on button "Add Adjuster" at bounding box center [317, 149] width 47 height 10
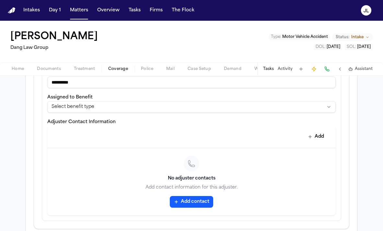
scroll to position [450, 0]
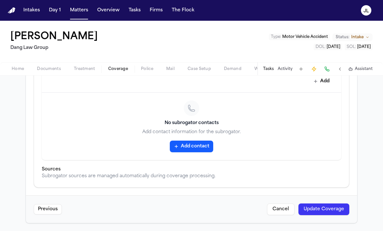
type input "**********"
click at [331, 211] on button "Update Coverage" at bounding box center [323, 209] width 51 height 12
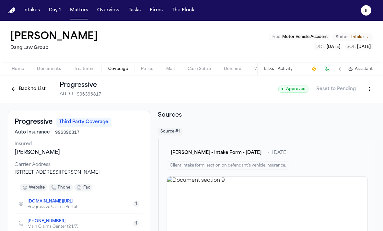
click at [15, 88] on button "Back to List" at bounding box center [28, 89] width 41 height 10
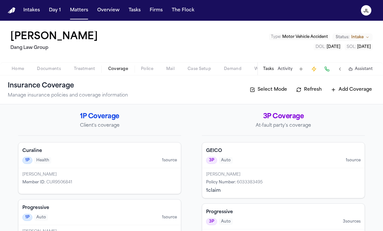
click at [27, 69] on button "Home" at bounding box center [17, 69] width 25 height 8
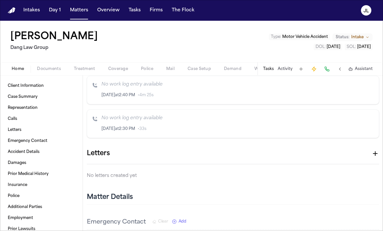
scroll to position [610, 0]
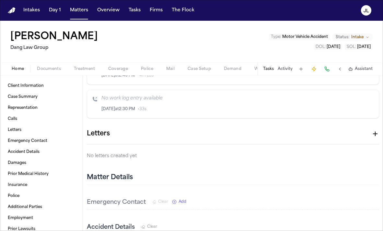
click at [376, 136] on icon "button" at bounding box center [375, 133] width 5 height 5
click at [329, 231] on div at bounding box center [191, 231] width 383 height 0
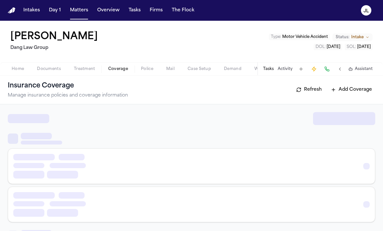
click at [123, 67] on span "Coverage" at bounding box center [118, 68] width 20 height 5
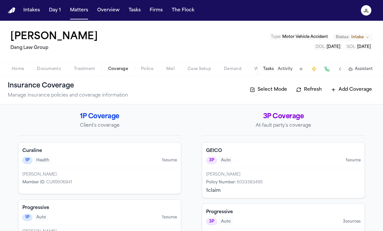
scroll to position [36, 0]
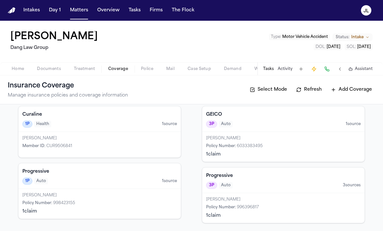
click at [116, 190] on div "HARVEY HAGAN LEE Policy Number : 998423155 1 claim" at bounding box center [99, 204] width 162 height 30
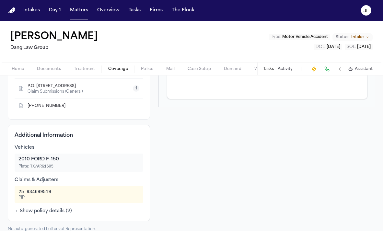
scroll to position [163, 0]
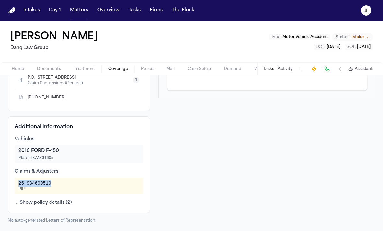
drag, startPoint x: 54, startPoint y: 183, endPoint x: 8, endPoint y: 183, distance: 45.6
click at [8, 183] on div "Additional Information Vehicles 2010 FORD F-150 Plate: TX/ARG1605 Claims & Adju…" at bounding box center [79, 164] width 142 height 96
copy div "25 934699519"
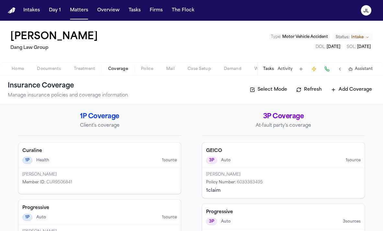
scroll to position [36, 0]
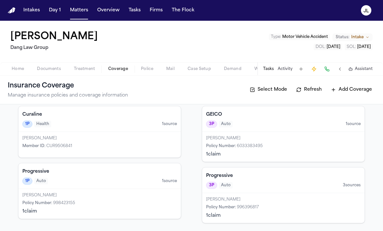
click at [241, 191] on div "Progressive 3P Auto 3 source s" at bounding box center [283, 180] width 162 height 26
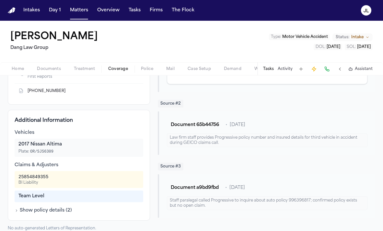
scroll to position [178, 0]
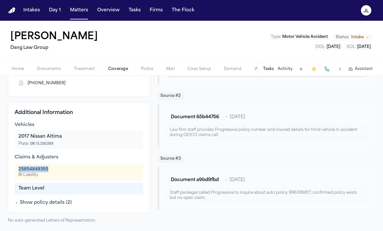
drag, startPoint x: 58, startPoint y: 169, endPoint x: 15, endPoint y: 169, distance: 43.0
click at [15, 169] on div "25854849355 BI Liability" at bounding box center [79, 171] width 128 height 17
copy div "25854849355"
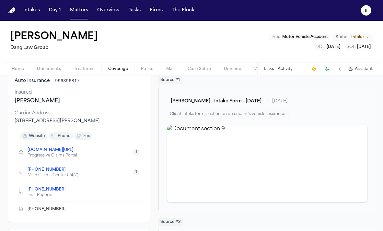
scroll to position [51, 0]
drag, startPoint x: 85, startPoint y: 102, endPoint x: 17, endPoint y: 101, distance: 68.3
click at [17, 101] on div "Samuel Abdul Kattahaus" at bounding box center [79, 102] width 128 height 8
copy div "amuel Abdul Kattahaus"
click at [54, 67] on span "Documents" at bounding box center [49, 68] width 24 height 5
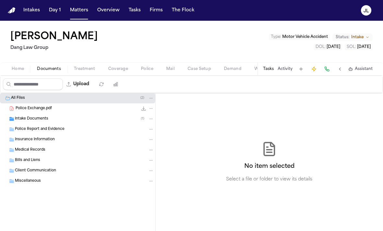
click at [37, 140] on span "Insurance Information" at bounding box center [35, 140] width 40 height 6
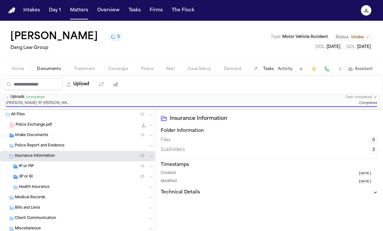
click at [76, 16] on nav "Intakes Day 1 Matters Overview Tasks Firms The Flock JL" at bounding box center [191, 10] width 383 height 21
click at [73, 10] on button "Matters" at bounding box center [78, 11] width 23 height 12
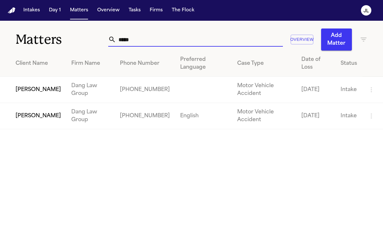
drag, startPoint x: 157, startPoint y: 38, endPoint x: 140, endPoint y: 44, distance: 17.8
click at [139, 44] on input "*****" at bounding box center [199, 39] width 167 height 14
click at [38, 88] on td "[PERSON_NAME]" at bounding box center [33, 90] width 66 height 26
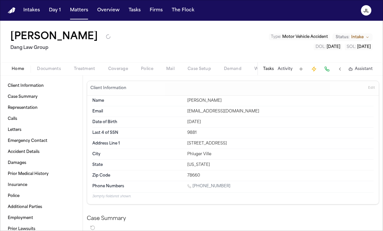
click at [58, 69] on span "Documents" at bounding box center [49, 68] width 24 height 5
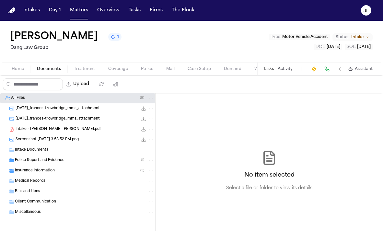
click at [40, 160] on span "Police Report and Evidence" at bounding box center [40, 161] width 50 height 6
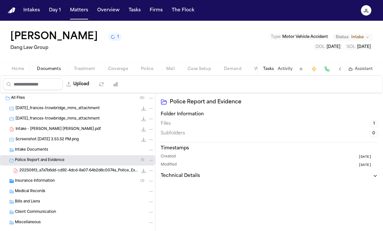
click at [29, 185] on div "Insurance Information ( 3 )" at bounding box center [77, 181] width 155 height 10
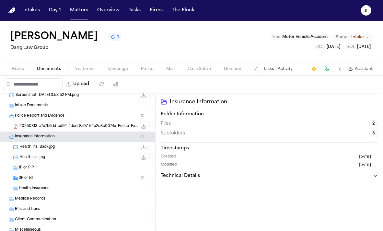
scroll to position [45, 0]
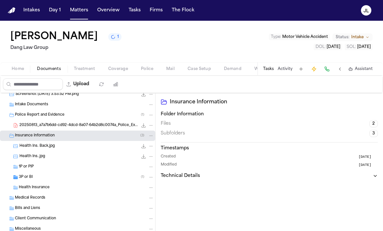
click at [107, 178] on div "3P or BI ( 1 )" at bounding box center [86, 177] width 135 height 6
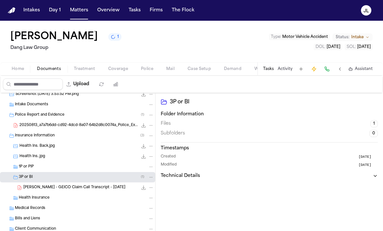
click at [104, 170] on div "1P or PIP" at bounding box center [86, 167] width 135 height 6
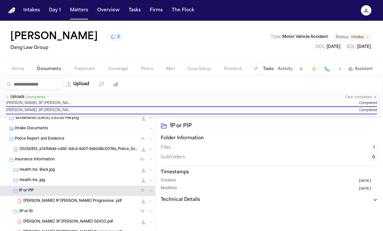
click at [119, 72] on span "Coverage" at bounding box center [118, 68] width 20 height 5
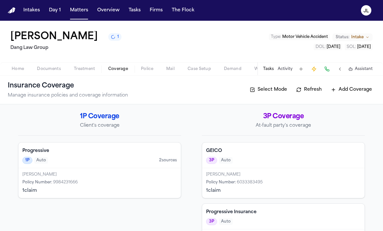
click at [52, 70] on span "Documents" at bounding box center [49, 68] width 24 height 5
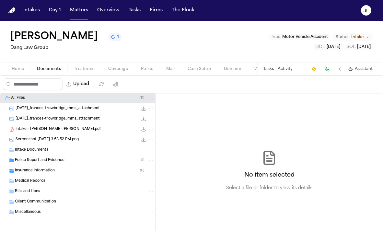
click at [36, 171] on span "Insurance Information" at bounding box center [35, 171] width 40 height 6
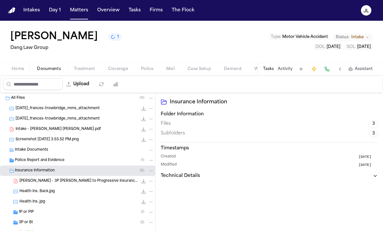
click at [38, 193] on span "Health Ins. Back.jpg" at bounding box center [36, 192] width 35 height 6
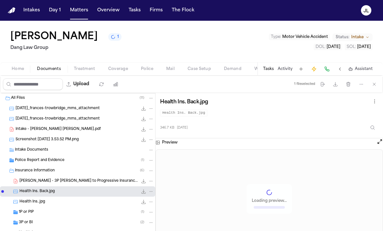
scroll to position [17, 0]
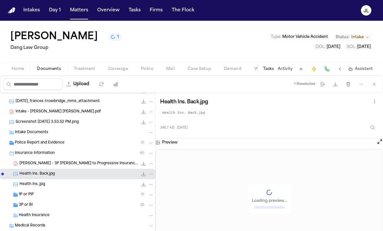
click at [37, 193] on div "1P or PIP ( 1 )" at bounding box center [86, 195] width 135 height 6
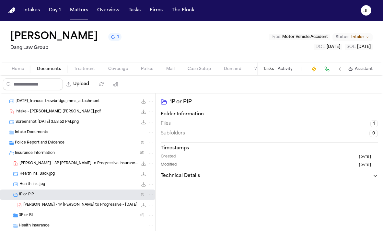
scroll to position [19, 0]
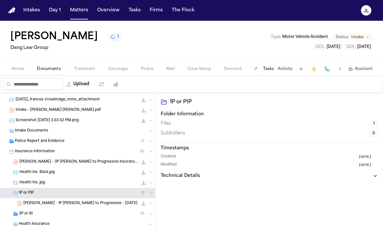
click at [28, 215] on span "3P or BI" at bounding box center [26, 214] width 14 height 6
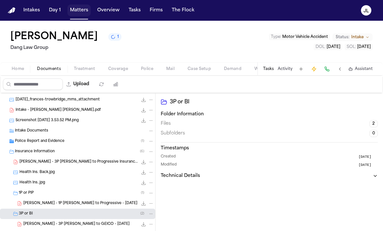
click at [75, 7] on button "Matters" at bounding box center [78, 11] width 23 height 12
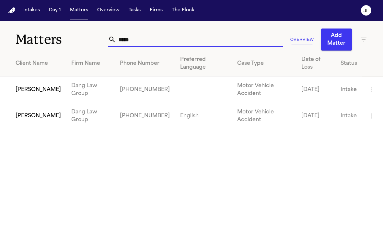
drag, startPoint x: 160, startPoint y: 44, endPoint x: 103, endPoint y: 43, distance: 57.0
click at [103, 44] on div "Matters ***** Overview Add Matter" at bounding box center [191, 36] width 383 height 30
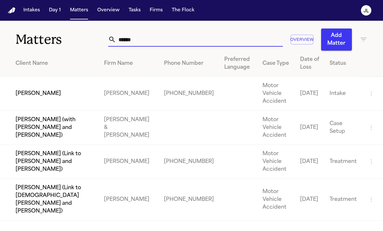
type input "*******"
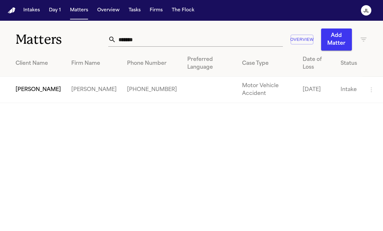
click at [14, 84] on td "[PERSON_NAME]" at bounding box center [33, 90] width 66 height 26
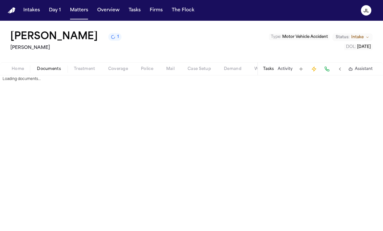
click at [56, 72] on span "Documents" at bounding box center [49, 68] width 24 height 5
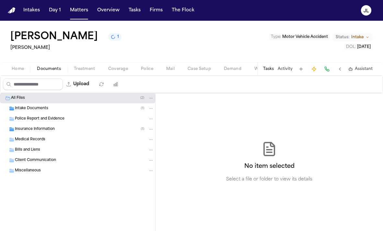
click at [50, 117] on span "Police Report and Evidence" at bounding box center [40, 119] width 50 height 6
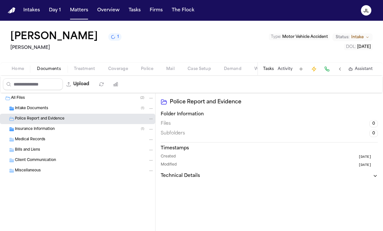
click at [117, 69] on span "Coverage" at bounding box center [118, 68] width 20 height 5
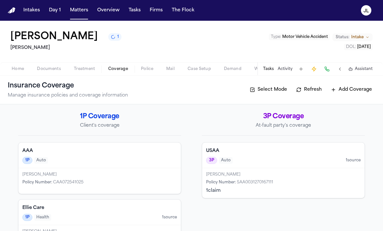
click at [59, 165] on div "AAA 1P Auto" at bounding box center [99, 155] width 162 height 26
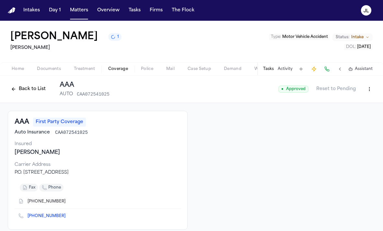
scroll to position [17, 0]
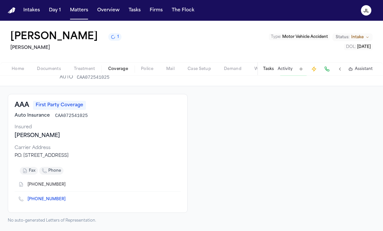
click at [67, 199] on icon "Copy to clipboard" at bounding box center [68, 200] width 2 height 2
click at [327, 69] on button at bounding box center [326, 68] width 9 height 9
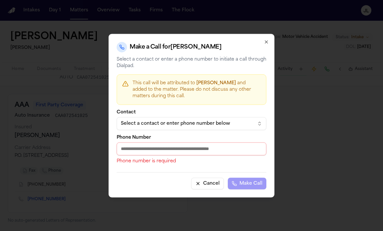
click at [168, 148] on input "Phone Number" at bounding box center [192, 148] width 150 height 13
paste input "**********"
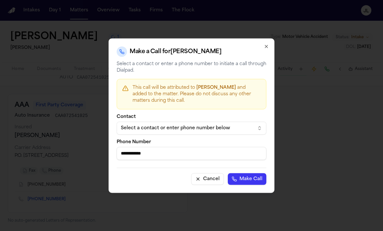
type input "**********"
click at [262, 181] on button "Make Call" at bounding box center [247, 179] width 39 height 12
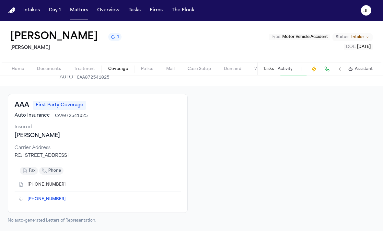
scroll to position [0, 0]
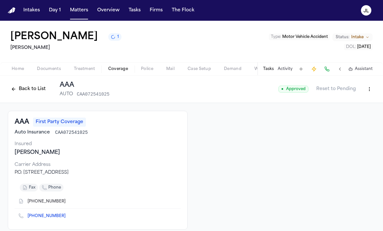
click at [364, 88] on html "Intakes Day 1 Matters Overview Tasks Firms The Flock JL Won Chu 1 Gammill Type …" at bounding box center [191, 115] width 383 height 231
click at [348, 100] on div "Edit Coverage" at bounding box center [346, 103] width 54 height 10
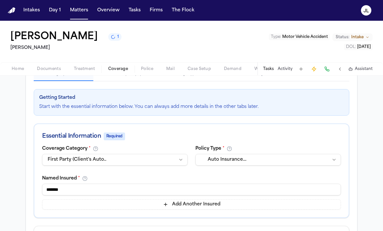
scroll to position [29, 0]
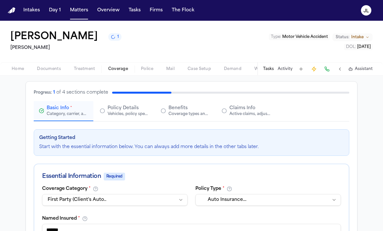
click at [246, 112] on div "Active claims, adjusters, and subrogation details" at bounding box center [249, 113] width 41 height 5
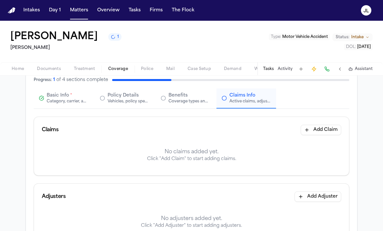
scroll to position [17, 0]
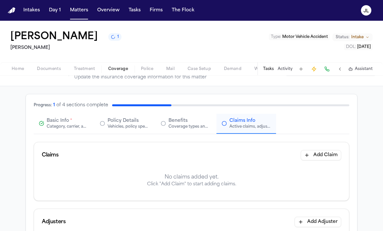
click at [309, 158] on button "Add Claim" at bounding box center [320, 155] width 40 height 10
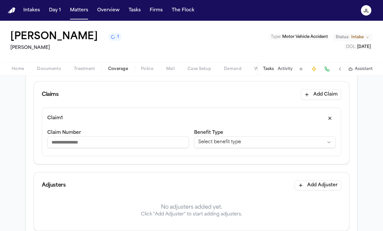
scroll to position [95, 0]
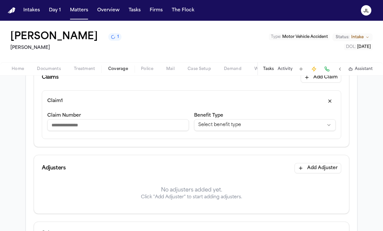
click at [318, 166] on button "Add Adjuster" at bounding box center [317, 168] width 47 height 10
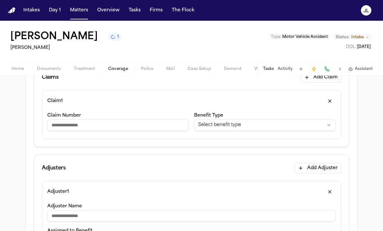
click at [228, 117] on div "**********" at bounding box center [264, 122] width 141 height 22
click at [223, 125] on html "**********" at bounding box center [191, 115] width 383 height 231
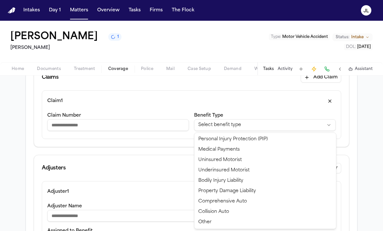
select select "**********"
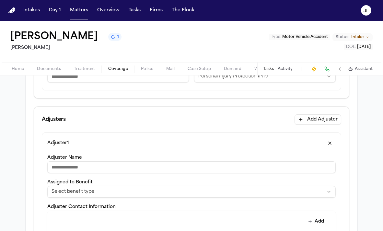
scroll to position [149, 0]
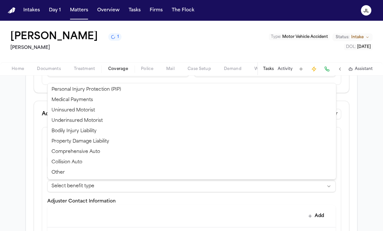
click at [100, 184] on html "**********" at bounding box center [191, 115] width 383 height 231
select select "**********"
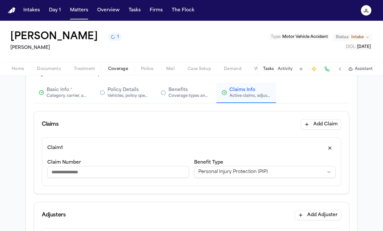
scroll to position [39, 0]
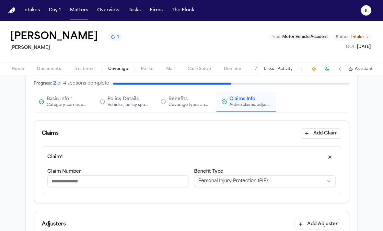
click at [57, 101] on span "Basic Info" at bounding box center [58, 99] width 22 height 6
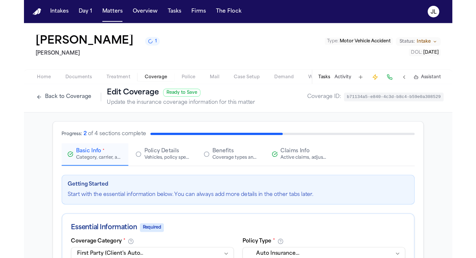
scroll to position [0, 0]
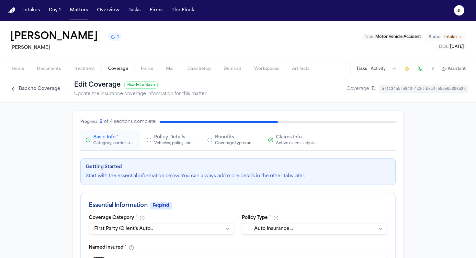
click at [364, 71] on button "Tasks" at bounding box center [361, 68] width 11 height 5
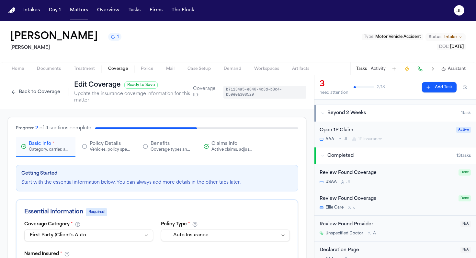
scroll to position [131, 0]
click at [384, 140] on div "AAA J L 1P Insurance" at bounding box center [385, 140] width 133 height 5
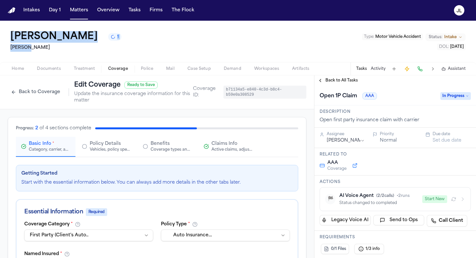
drag, startPoint x: 44, startPoint y: 53, endPoint x: 7, endPoint y: 35, distance: 40.8
click at [7, 35] on div "Won Chu 1 Gammill Type : Motor Vehicle Accident Status: Intake DOL : 2025-08-03" at bounding box center [238, 41] width 476 height 41
copy div "Won Chu 1 Gammill"
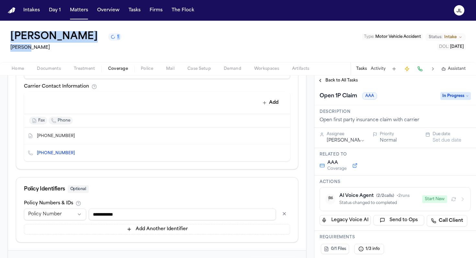
scroll to position [292, 0]
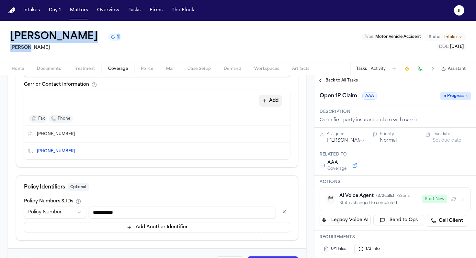
click at [267, 100] on button "Add" at bounding box center [271, 101] width 24 height 12
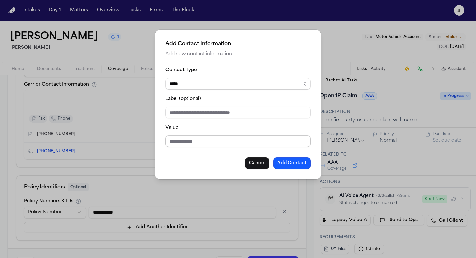
click at [185, 142] on input "Value" at bounding box center [237, 142] width 145 height 12
type input "*"
type input "**********"
click at [284, 162] on button "Add Contact" at bounding box center [291, 164] width 37 height 12
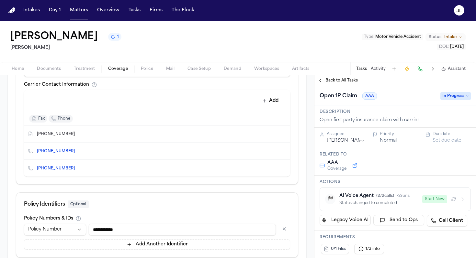
click at [284, 150] on button "Delete contact" at bounding box center [281, 151] width 9 height 9
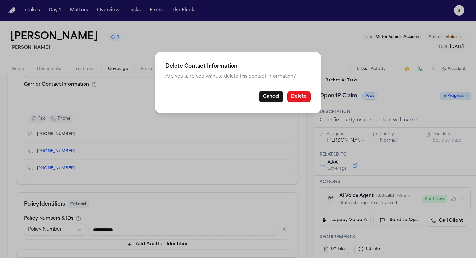
click at [298, 95] on button "Delete" at bounding box center [298, 97] width 23 height 12
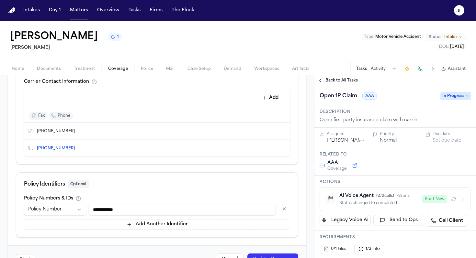
scroll to position [296, 0]
click at [76, 149] on icon "Copy to clipboard" at bounding box center [78, 148] width 4 height 4
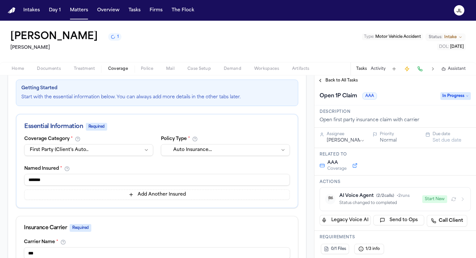
scroll to position [33, 0]
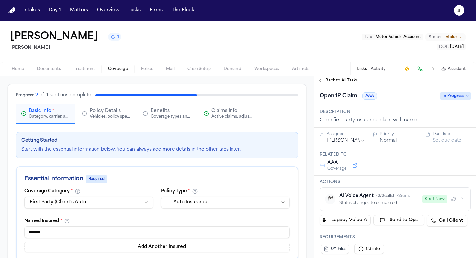
click at [91, 118] on div "Vehicles, policy specifics, and additional details" at bounding box center [110, 116] width 41 height 5
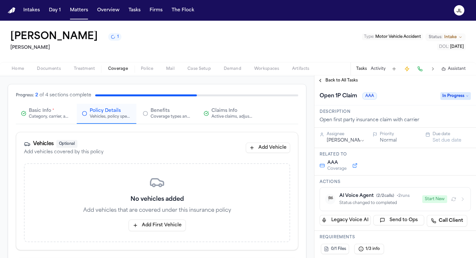
click at [48, 118] on div "Category, carrier, and policy holder information" at bounding box center [49, 116] width 41 height 5
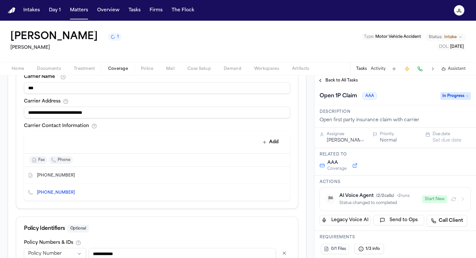
scroll to position [318, 0]
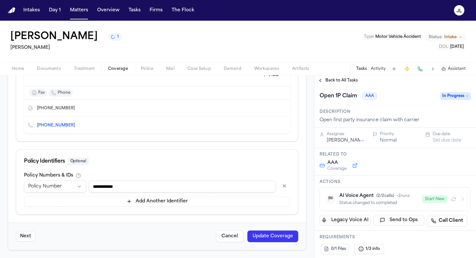
click at [238, 238] on button "Cancel" at bounding box center [230, 237] width 28 height 12
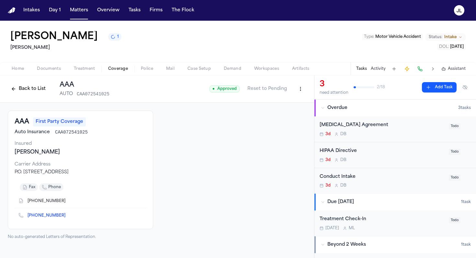
click at [297, 91] on html "Intakes Day 1 Matters Overview Tasks Firms The Flock JL Won Chu 1 Gammill Type …" at bounding box center [238, 129] width 476 height 258
click at [292, 101] on div "Edit Coverage" at bounding box center [278, 103] width 54 height 10
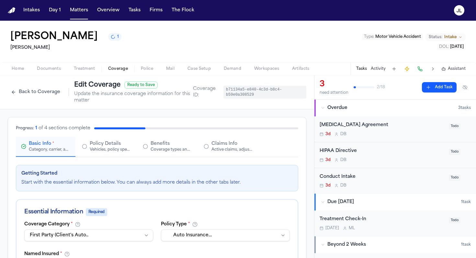
click at [109, 149] on div "Vehicles, policy specifics, and additional details" at bounding box center [110, 149] width 41 height 5
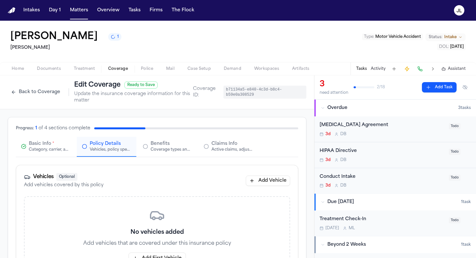
click at [39, 146] on span "Basic Info" at bounding box center [40, 144] width 22 height 6
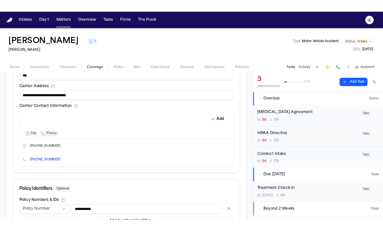
scroll to position [281, 0]
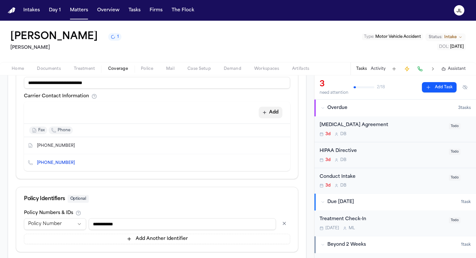
click at [275, 110] on button "Add" at bounding box center [271, 113] width 24 height 12
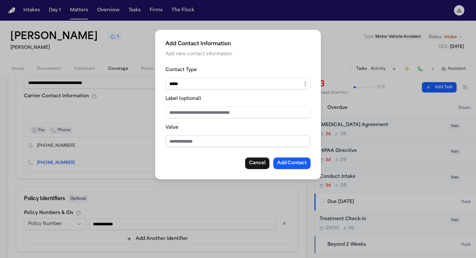
click at [204, 144] on input "Value" at bounding box center [237, 142] width 145 height 12
paste input "**********"
drag, startPoint x: 227, startPoint y: 143, endPoint x: 154, endPoint y: 138, distance: 73.0
click at [154, 138] on div "**********" at bounding box center [238, 129] width 476 height 258
type input "**********"
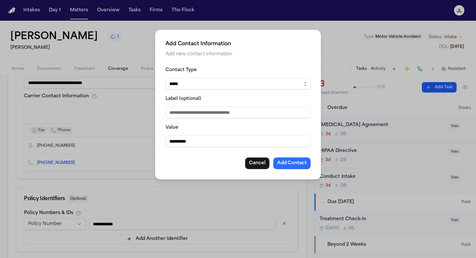
click at [282, 163] on button "Add Contact" at bounding box center [291, 164] width 37 height 12
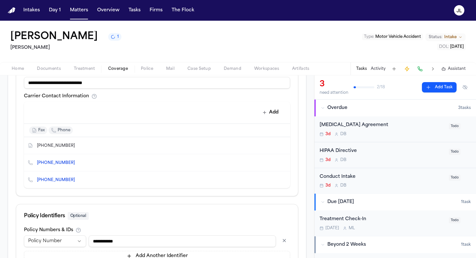
click at [77, 163] on icon "Copy to clipboard" at bounding box center [78, 164] width 2 height 2
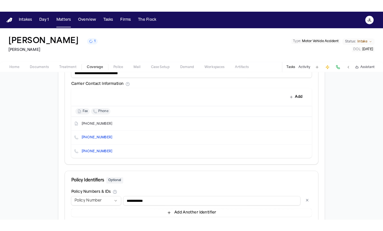
scroll to position [274, 0]
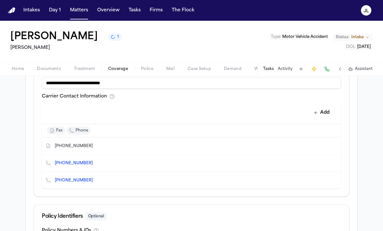
click at [95, 181] on icon "Copy to clipboard" at bounding box center [96, 181] width 2 height 2
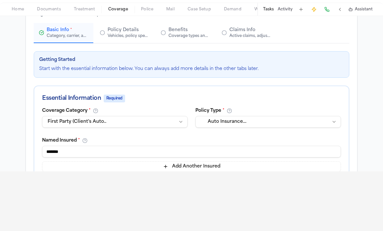
scroll to position [1, 0]
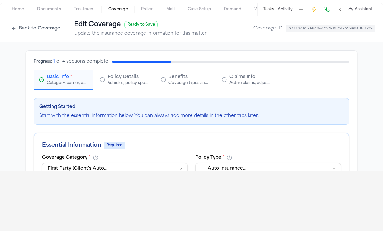
click at [241, 87] on button "Claims Info Active claims, adjusters, and subrogation details" at bounding box center [246, 80] width 60 height 20
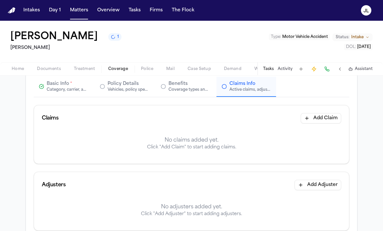
scroll to position [70, 0]
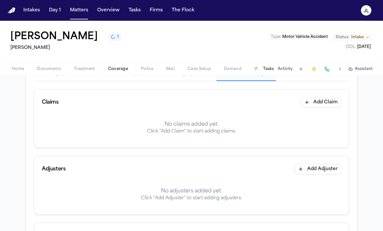
click at [315, 105] on button "Add Claim" at bounding box center [320, 102] width 40 height 10
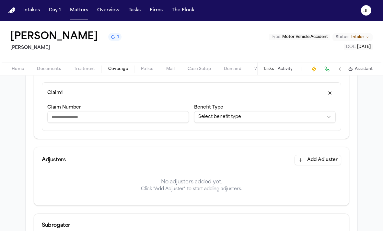
scroll to position [106, 0]
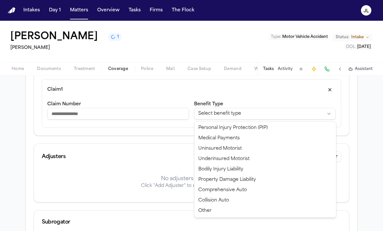
click at [219, 115] on html "**********" at bounding box center [191, 115] width 383 height 231
select select "**********"
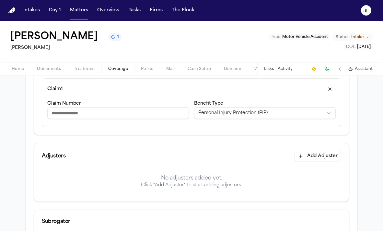
scroll to position [129, 0]
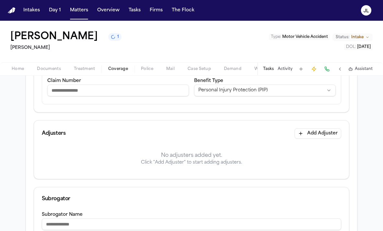
click at [309, 128] on div "Adjusters Add Adjuster" at bounding box center [191, 133] width 315 height 26
click at [309, 134] on button "Add Adjuster" at bounding box center [317, 133] width 47 height 10
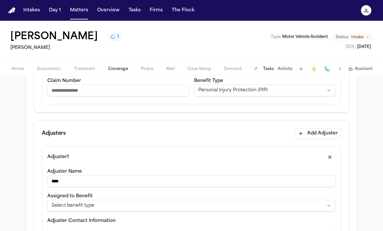
click at [50, 182] on input "****" at bounding box center [191, 181] width 288 height 12
type input "**********"
click at [65, 90] on input "Claim Number" at bounding box center [117, 90] width 141 height 12
click at [105, 207] on html "**********" at bounding box center [191, 115] width 383 height 231
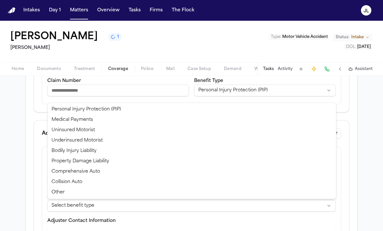
select select "**********"
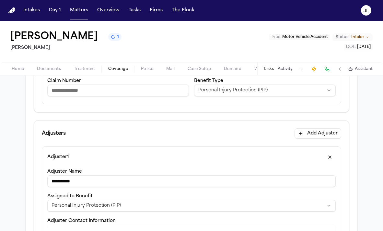
click at [76, 88] on input "Claim Number" at bounding box center [117, 90] width 141 height 12
click at [61, 182] on input "**********" at bounding box center [191, 181] width 288 height 12
click at [69, 182] on input "**********" at bounding box center [191, 181] width 288 height 12
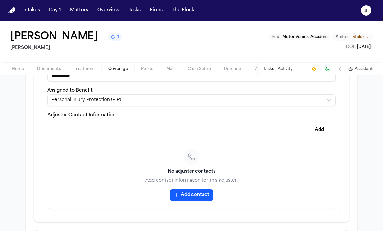
scroll to position [235, 0]
type input "**********"
click at [187, 195] on button "Add contact" at bounding box center [191, 194] width 43 height 12
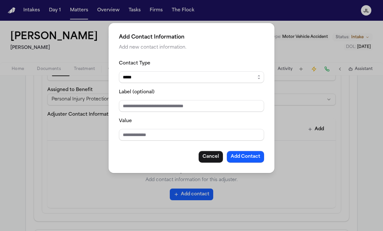
click at [154, 133] on input "Value" at bounding box center [191, 135] width 145 height 12
type input "**********"
click at [245, 153] on button "Add Contact" at bounding box center [245, 157] width 37 height 12
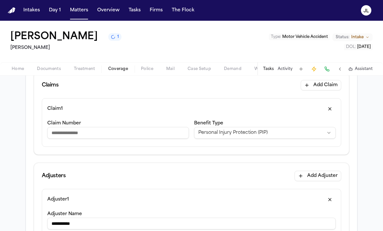
scroll to position [74, 0]
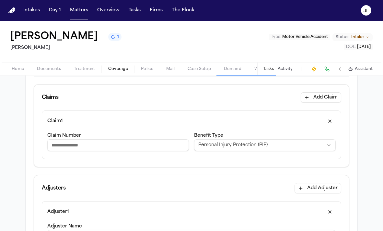
click at [93, 150] on input "Claim Number" at bounding box center [117, 145] width 141 height 12
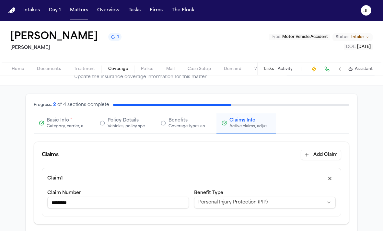
scroll to position [11, 0]
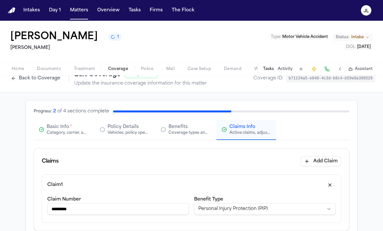
type input "*********"
click at [77, 133] on div "Category, carrier, and policy holder information" at bounding box center [67, 132] width 41 height 5
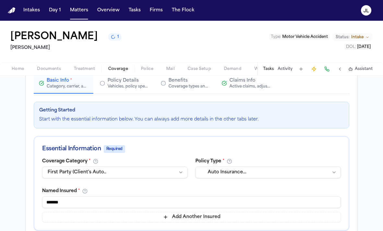
scroll to position [46, 0]
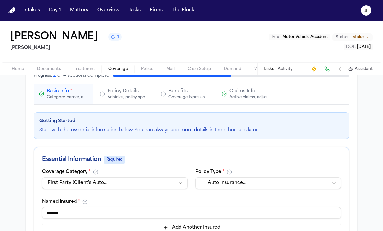
click at [236, 94] on span "Claims Info" at bounding box center [242, 91] width 26 height 6
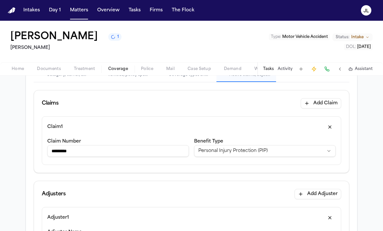
scroll to position [69, 0]
click at [80, 153] on input "*********" at bounding box center [117, 150] width 141 height 12
type input "*********"
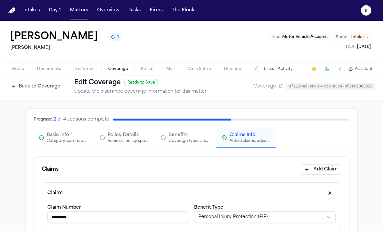
scroll to position [0, 0]
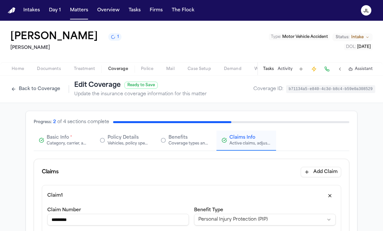
click at [68, 140] on span "Basic Info" at bounding box center [58, 137] width 22 height 6
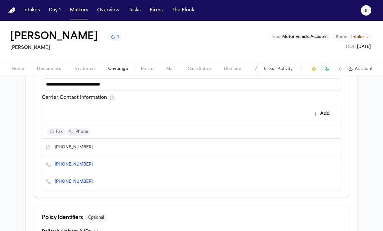
scroll to position [280, 0]
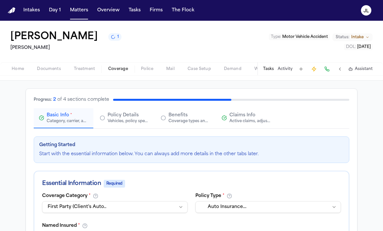
click at [248, 112] on button "Claims Info Active claims, adjusters, and subrogation details" at bounding box center [246, 118] width 60 height 20
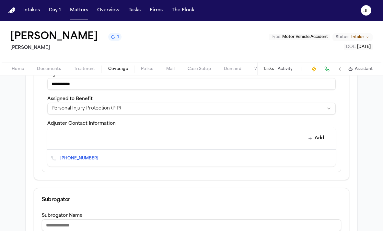
scroll to position [213, 0]
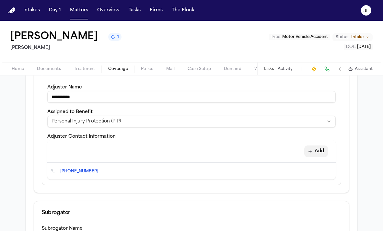
click at [319, 150] on button "Add" at bounding box center [316, 151] width 24 height 12
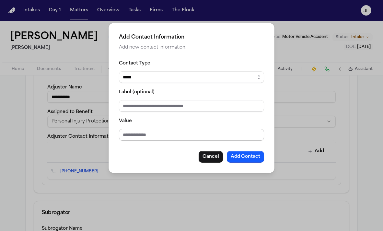
click at [173, 137] on input "Value" at bounding box center [191, 135] width 145 height 12
type input "**********"
click at [241, 158] on button "Add Contact" at bounding box center [245, 157] width 37 height 12
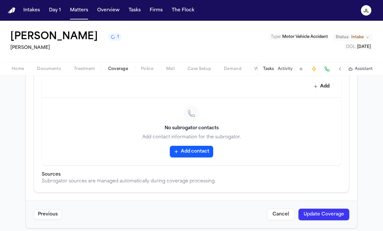
scroll to position [417, 0]
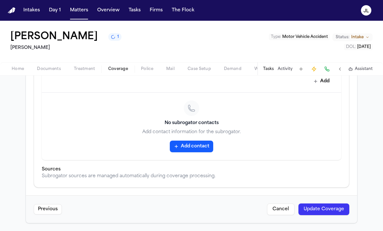
click at [320, 209] on button "Update Coverage" at bounding box center [323, 209] width 51 height 12
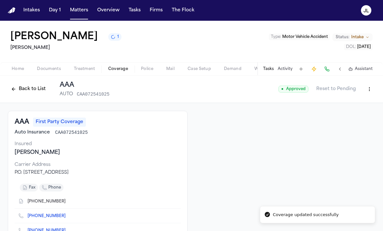
click at [28, 90] on button "Back to List" at bounding box center [28, 89] width 41 height 10
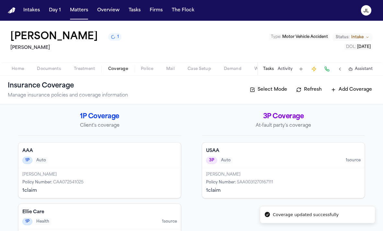
click at [52, 73] on div "Home Documents Treatment Coverage Police Mail Case Setup Demand Workspaces Arti…" at bounding box center [191, 68] width 383 height 13
click at [50, 70] on span "Documents" at bounding box center [49, 68] width 24 height 5
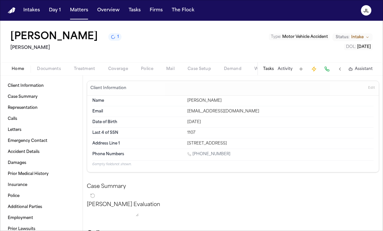
click at [15, 71] on span "Home" at bounding box center [18, 68] width 12 height 5
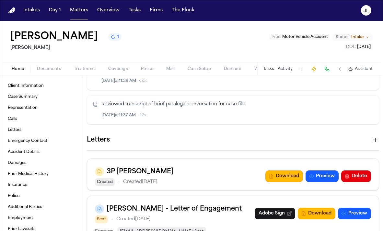
scroll to position [494, 0]
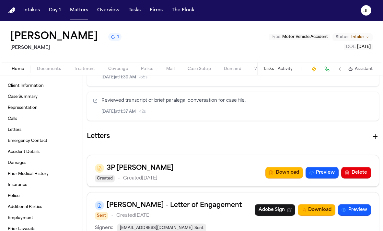
click at [374, 140] on icon "button" at bounding box center [375, 136] width 8 height 8
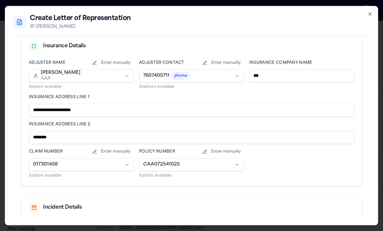
scroll to position [254, 0]
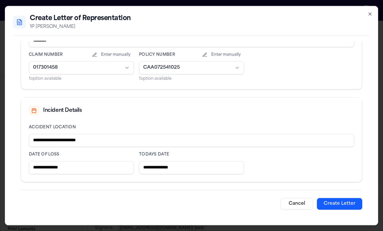
click at [337, 204] on button "Create Letter" at bounding box center [339, 204] width 45 height 12
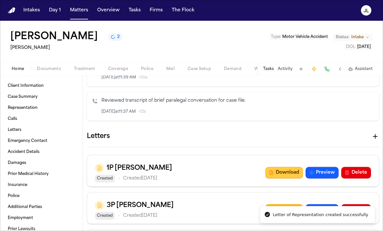
click at [273, 175] on icon "button" at bounding box center [270, 173] width 3 height 4
click at [291, 178] on button "Download" at bounding box center [284, 173] width 38 height 12
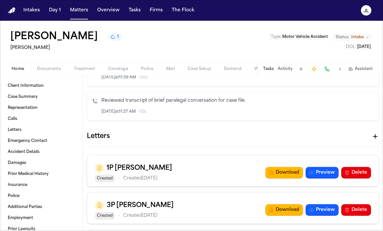
click at [115, 66] on span "Coverage" at bounding box center [118, 68] width 20 height 5
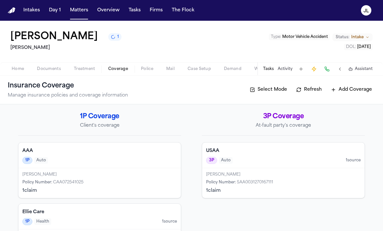
scroll to position [32, 0]
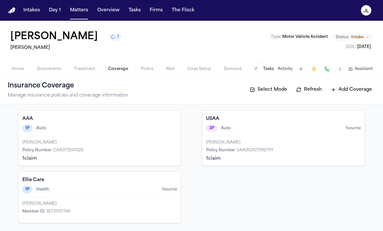
click at [123, 155] on div "1 claim" at bounding box center [99, 158] width 154 height 6
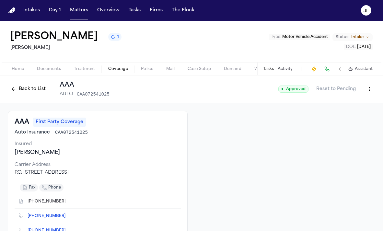
click at [14, 88] on button "Back to List" at bounding box center [28, 89] width 41 height 10
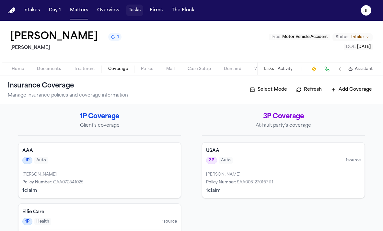
click at [130, 9] on button "Tasks" at bounding box center [134, 11] width 17 height 12
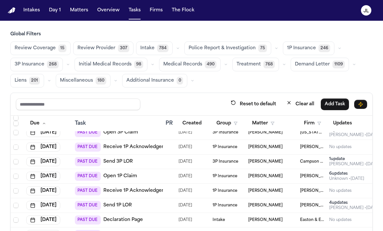
scroll to position [241, 0]
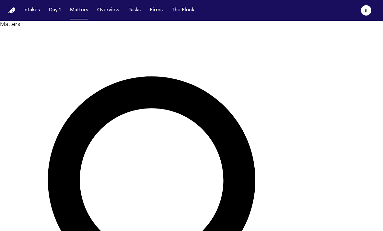
type input "*******"
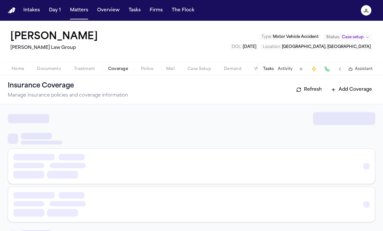
click at [112, 66] on span "Coverage" at bounding box center [118, 68] width 20 height 5
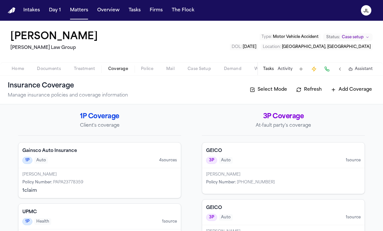
scroll to position [32, 0]
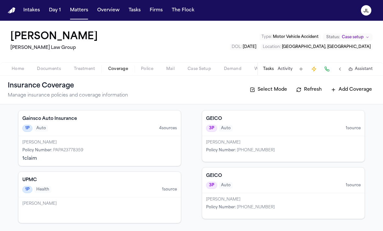
click at [242, 132] on div "GEICO 3P Auto 1 source" at bounding box center [283, 123] width 162 height 26
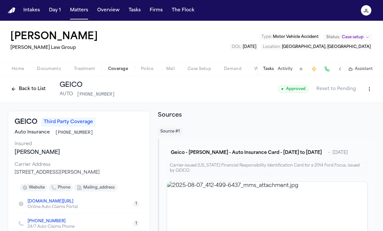
click at [23, 90] on button "Back to List" at bounding box center [28, 89] width 41 height 10
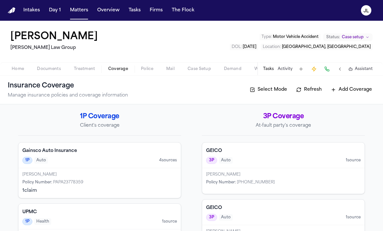
scroll to position [32, 0]
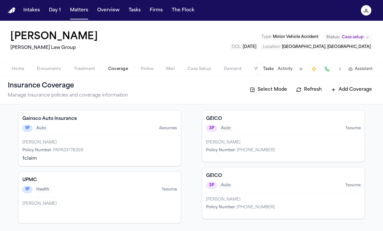
click at [224, 182] on span "Auto" at bounding box center [226, 185] width 14 height 6
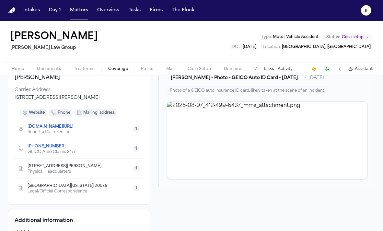
scroll to position [74, 0]
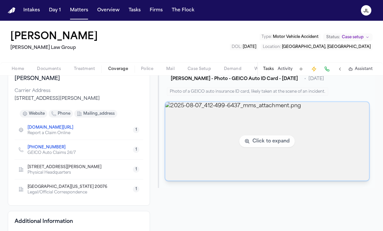
click at [217, 156] on img "View image 2025-08-07_412-499-6437_mms_attachment.png" at bounding box center [267, 141] width 204 height 79
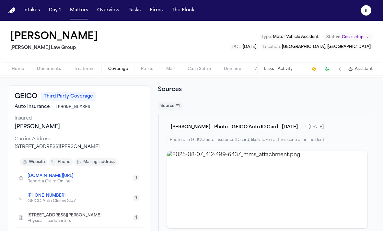
scroll to position [0, 0]
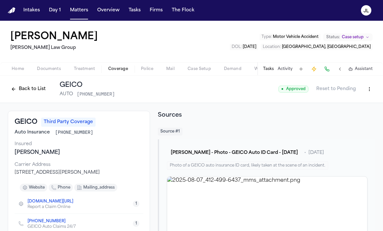
click at [18, 94] on div "Back to List GEICO AUTO [PHONE_NUMBER]" at bounding box center [61, 89] width 107 height 17
click at [20, 88] on button "Back to List" at bounding box center [28, 89] width 41 height 10
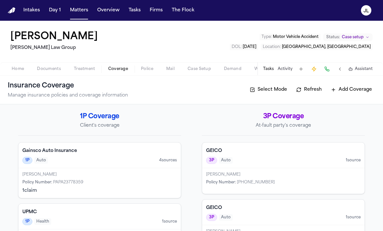
scroll to position [32, 0]
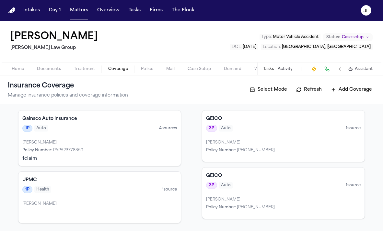
click at [120, 158] on div "1 claim" at bounding box center [99, 158] width 154 height 6
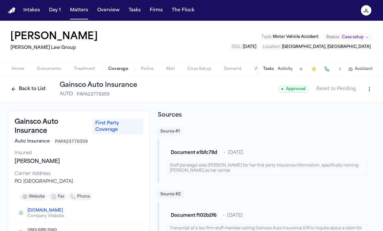
click at [28, 91] on button "Back to List" at bounding box center [28, 89] width 41 height 10
click at [78, 11] on button "Matters" at bounding box center [78, 11] width 23 height 12
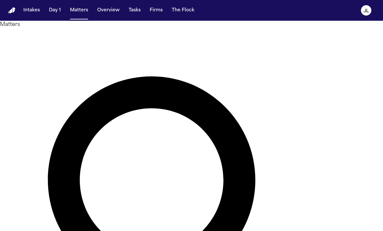
drag, startPoint x: 145, startPoint y: 39, endPoint x: 103, endPoint y: 40, distance: 42.4
click at [102, 40] on div "Matters ******* Overview Add Matter" at bounding box center [191, 224] width 383 height 406
paste input "*****"
type input "**********"
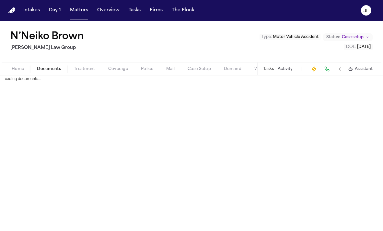
click at [53, 69] on span "Documents" at bounding box center [49, 68] width 24 height 5
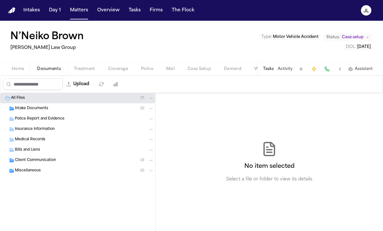
click at [125, 67] on span "Coverage" at bounding box center [118, 68] width 20 height 5
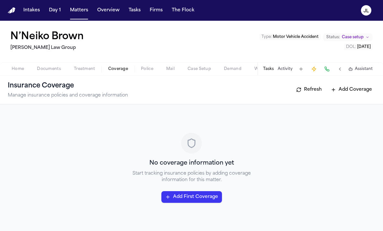
click at [190, 197] on button "Add First Coverage" at bounding box center [191, 197] width 61 height 12
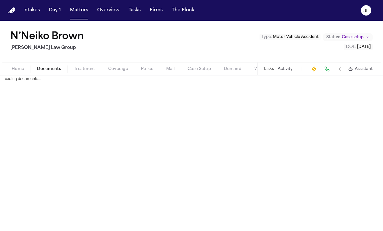
click at [56, 72] on span "Documents" at bounding box center [49, 68] width 24 height 5
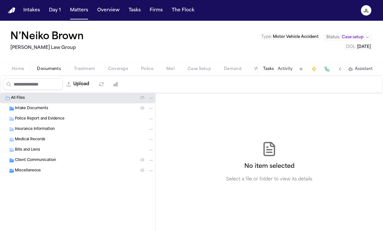
click at [32, 130] on span "Insurance Information" at bounding box center [35, 130] width 40 height 6
